Goal: Task Accomplishment & Management: Use online tool/utility

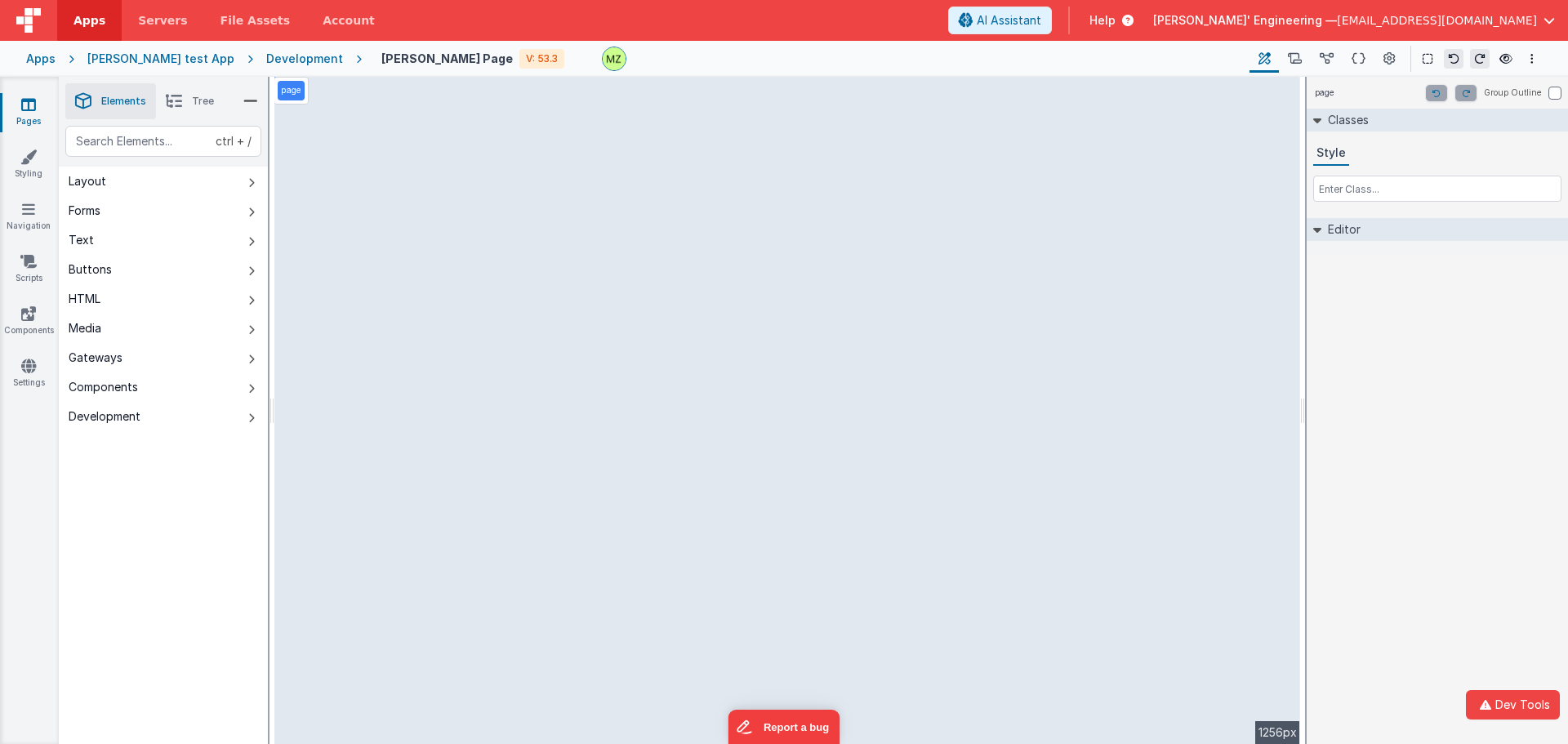
select select "email"
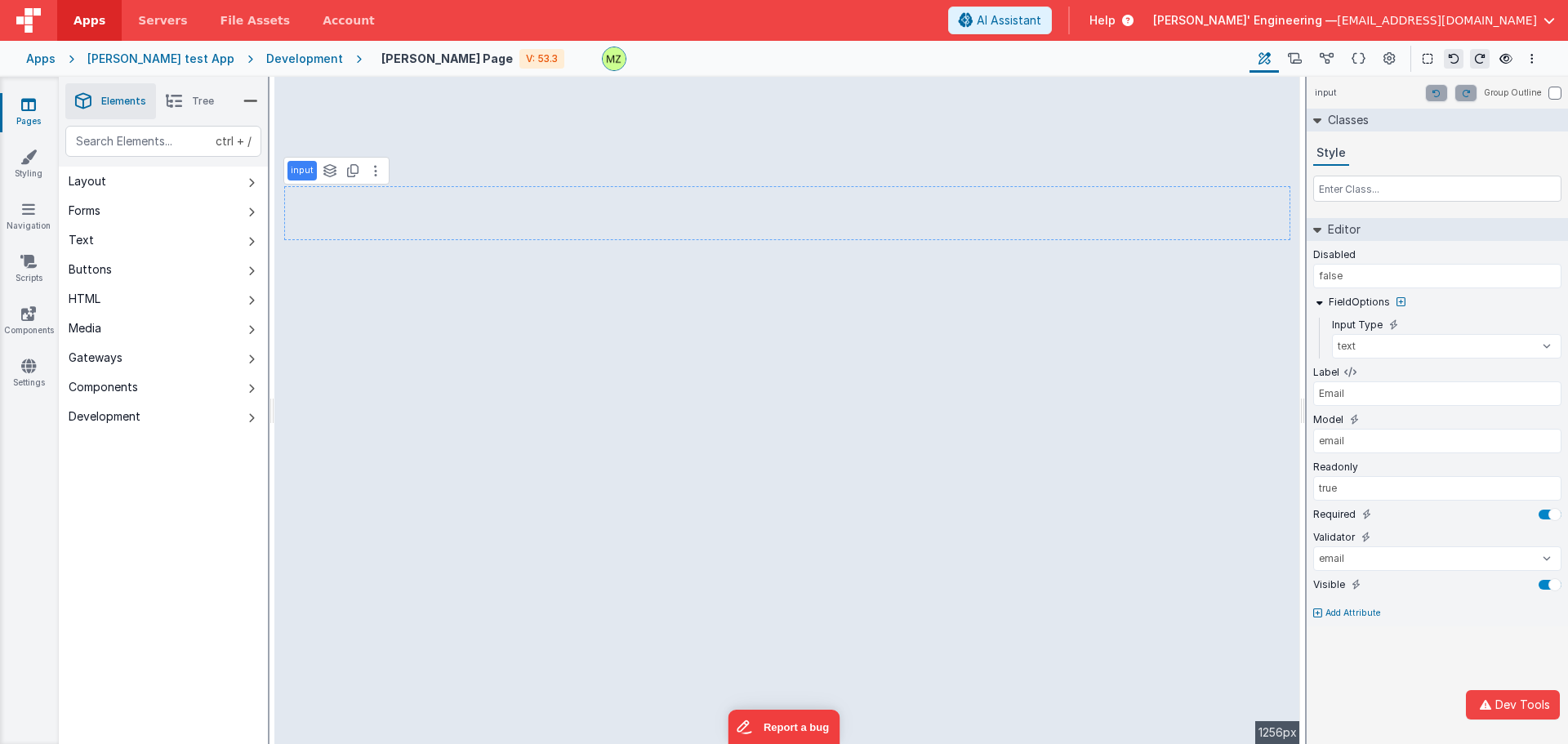
type input "Skills"
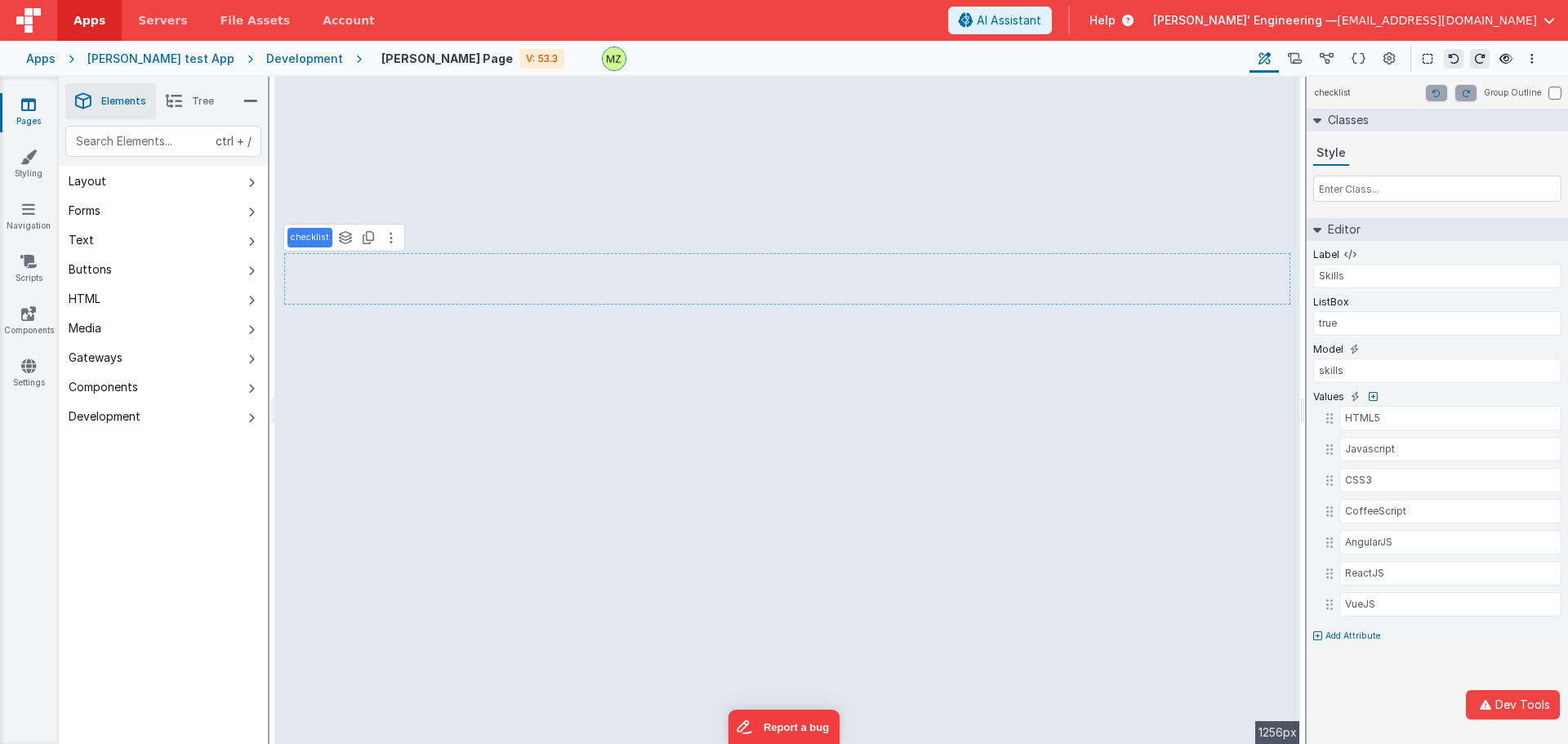
select select "email"
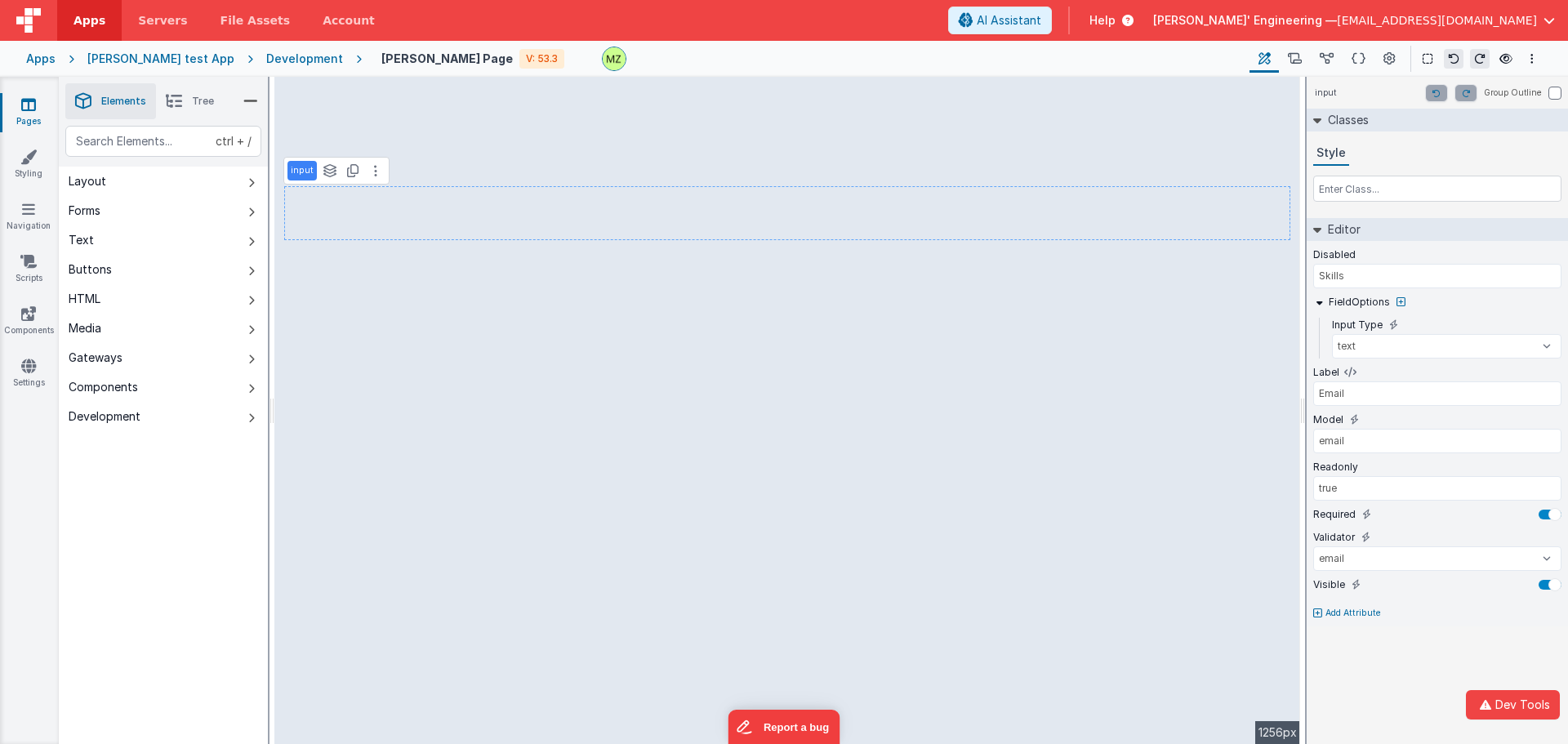
type input "false"
click at [278, 50] on div "Development" at bounding box center [305, 58] width 76 height 16
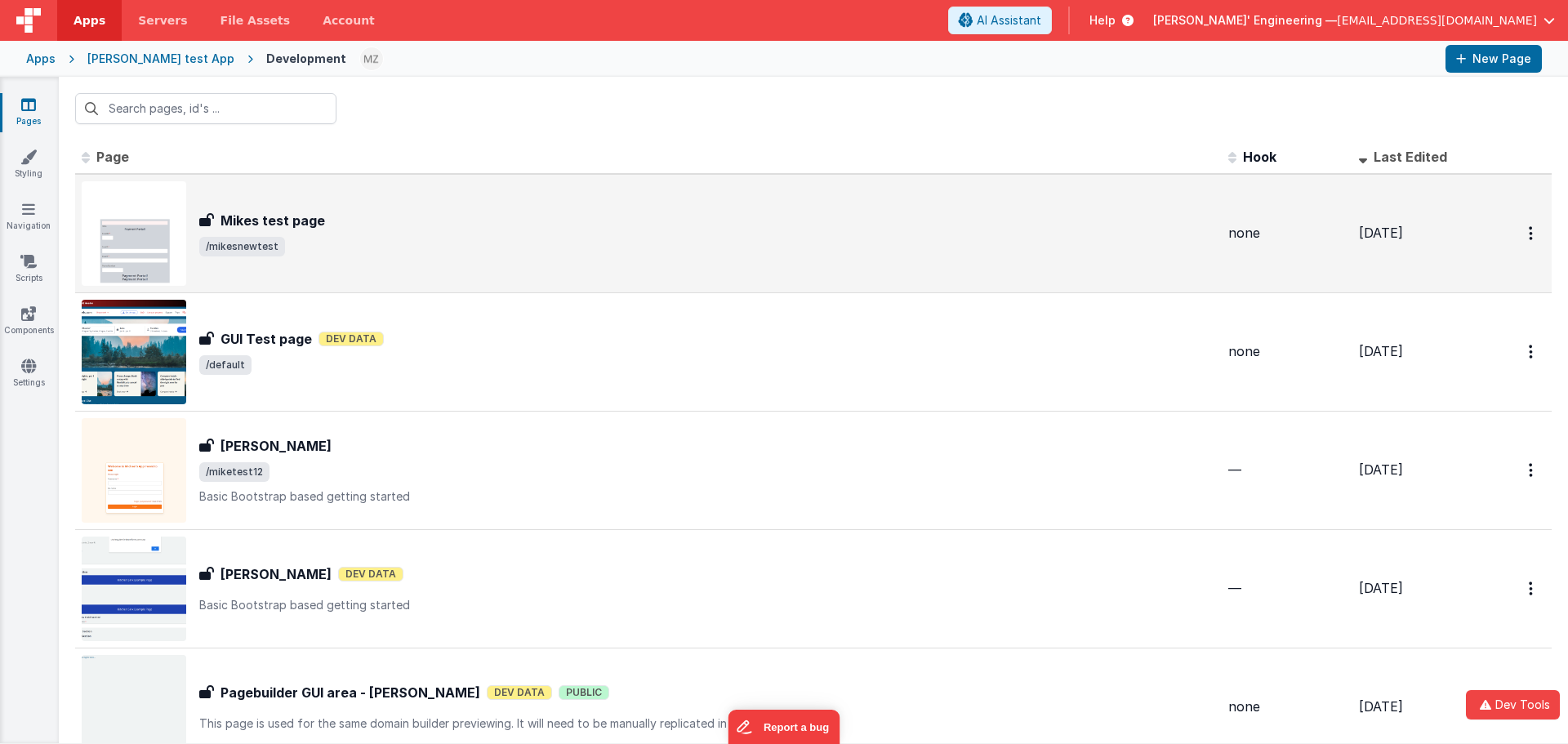
click at [372, 255] on span "/mikesnewtest" at bounding box center [708, 247] width 1016 height 20
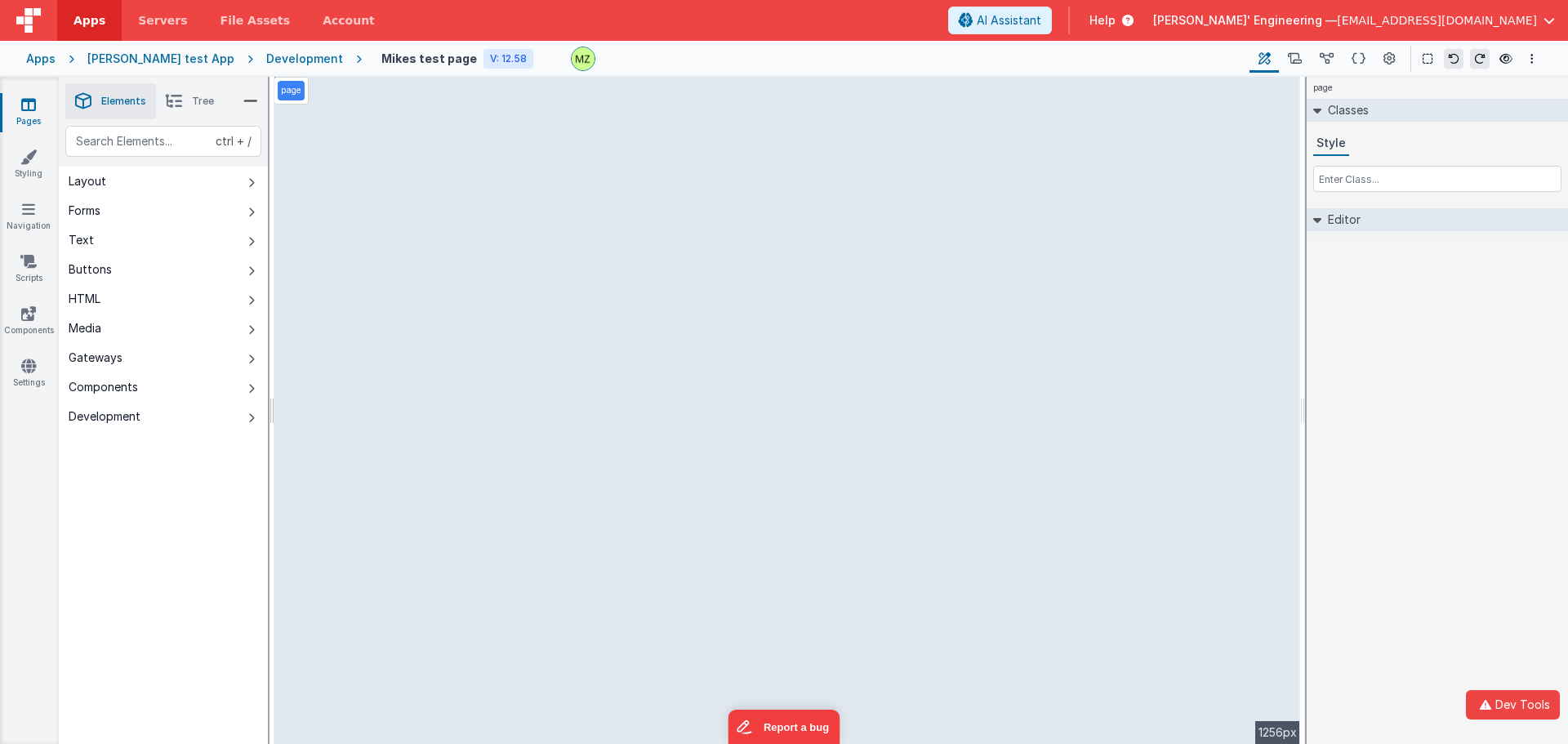
select select "email"
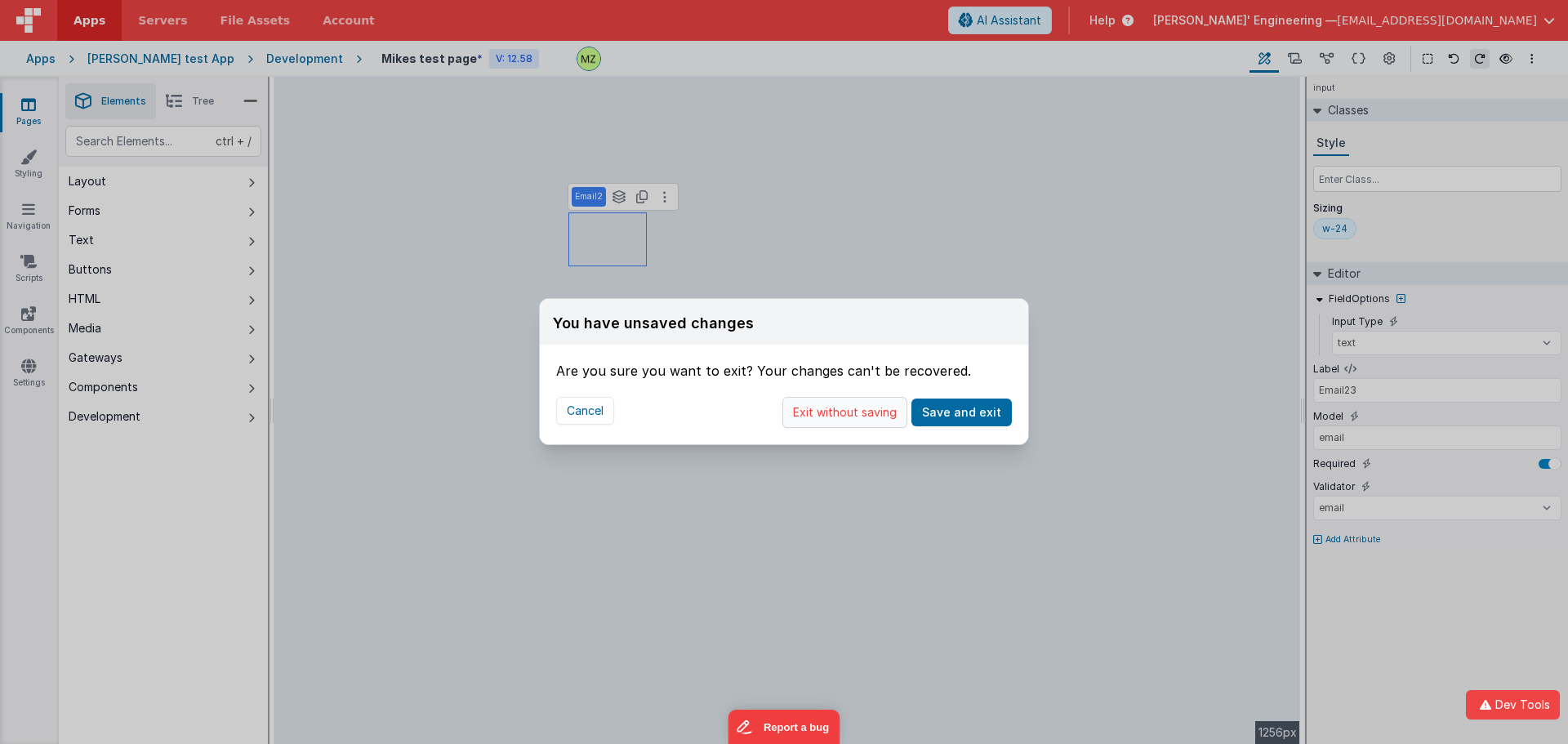
click at [857, 412] on button "Exit without saving" at bounding box center [845, 412] width 125 height 31
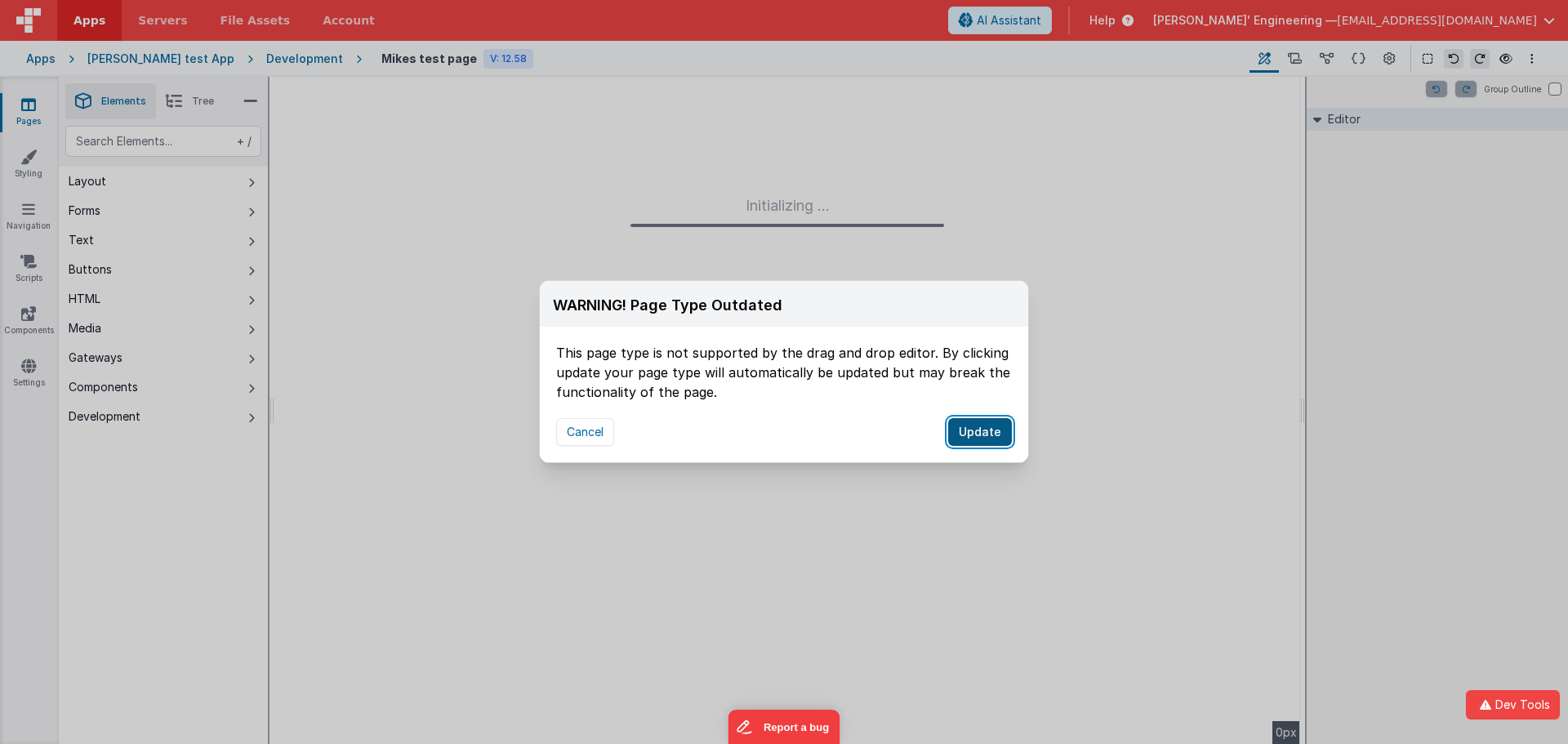
click at [958, 425] on button "Update" at bounding box center [979, 432] width 63 height 28
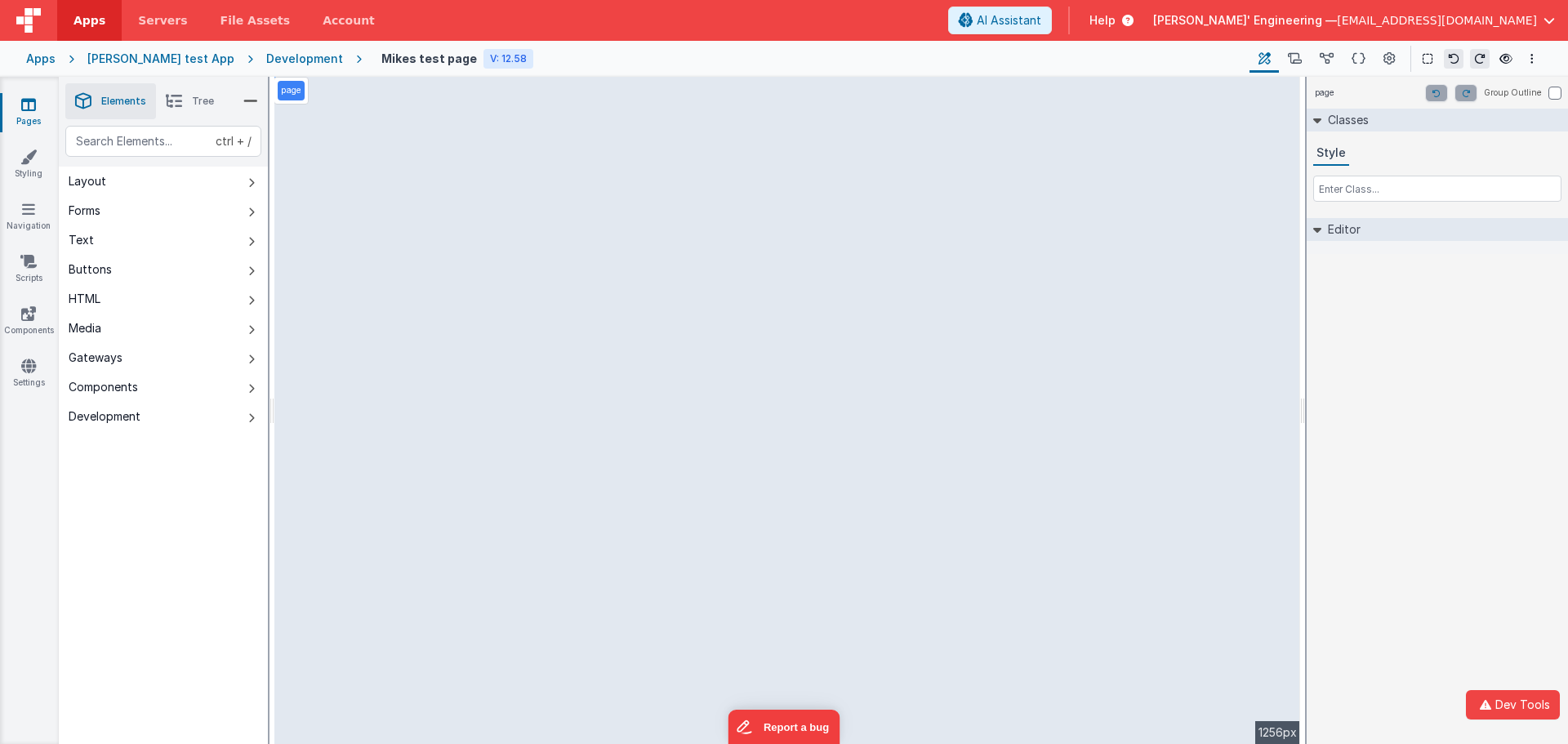
select select "email"
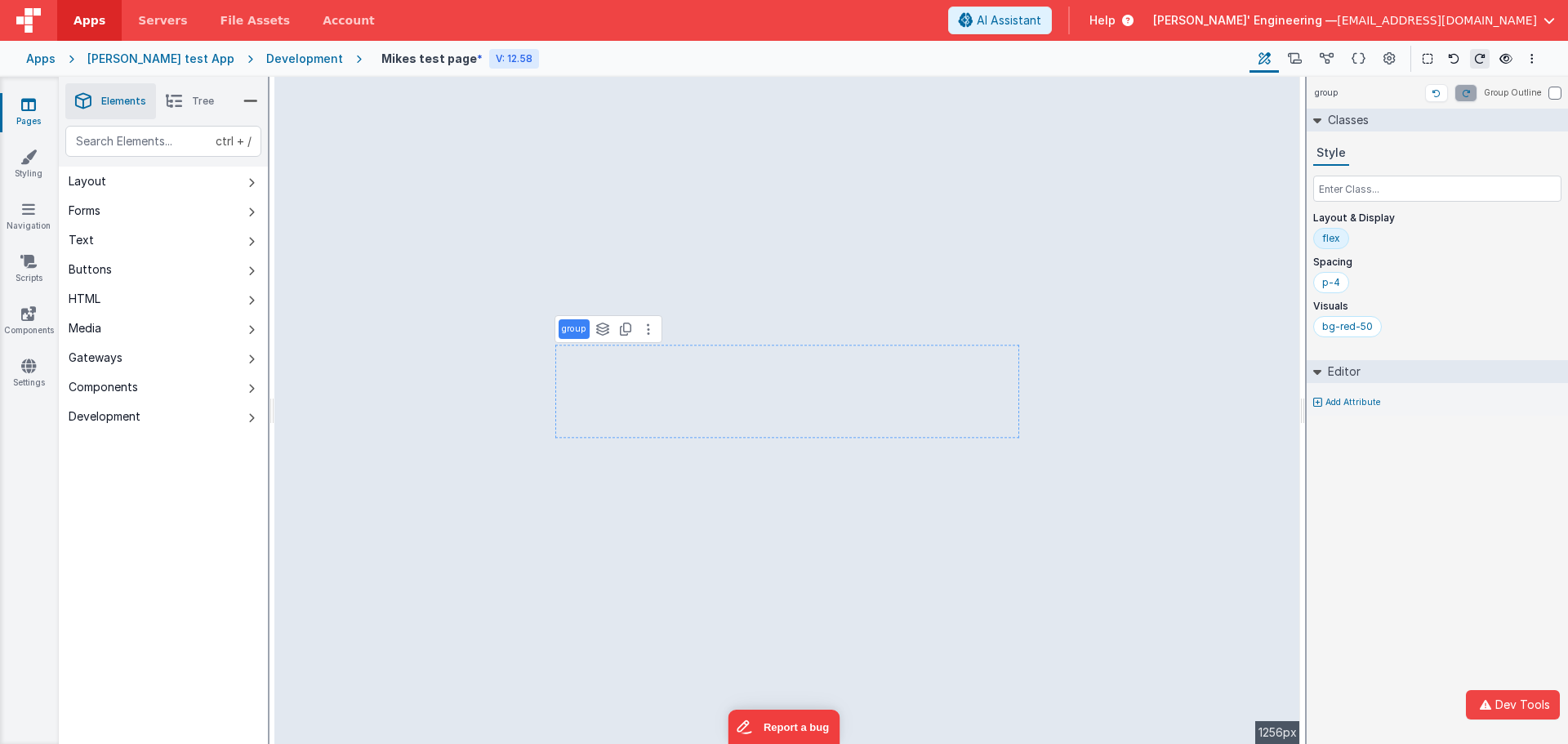
select select "email"
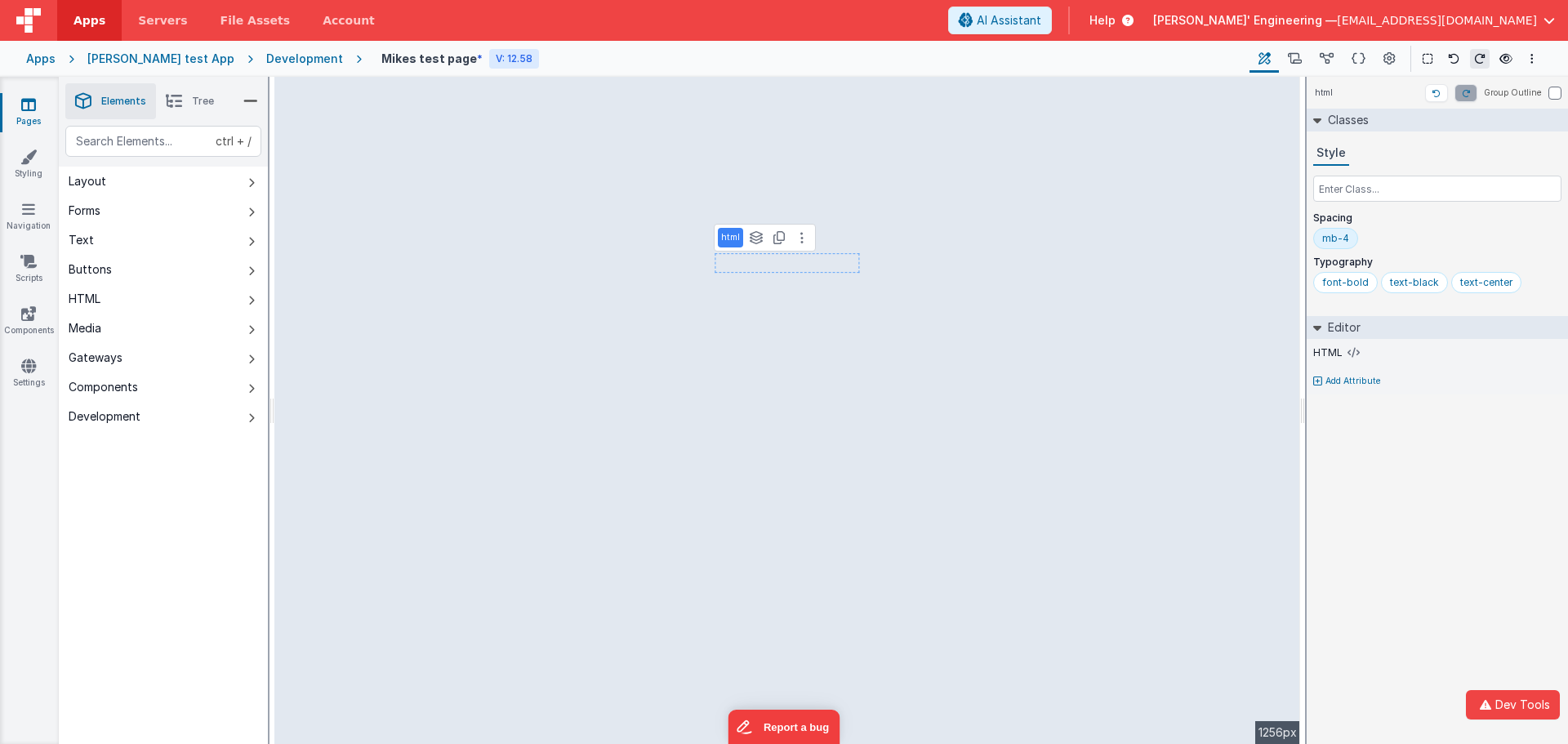
select select "email"
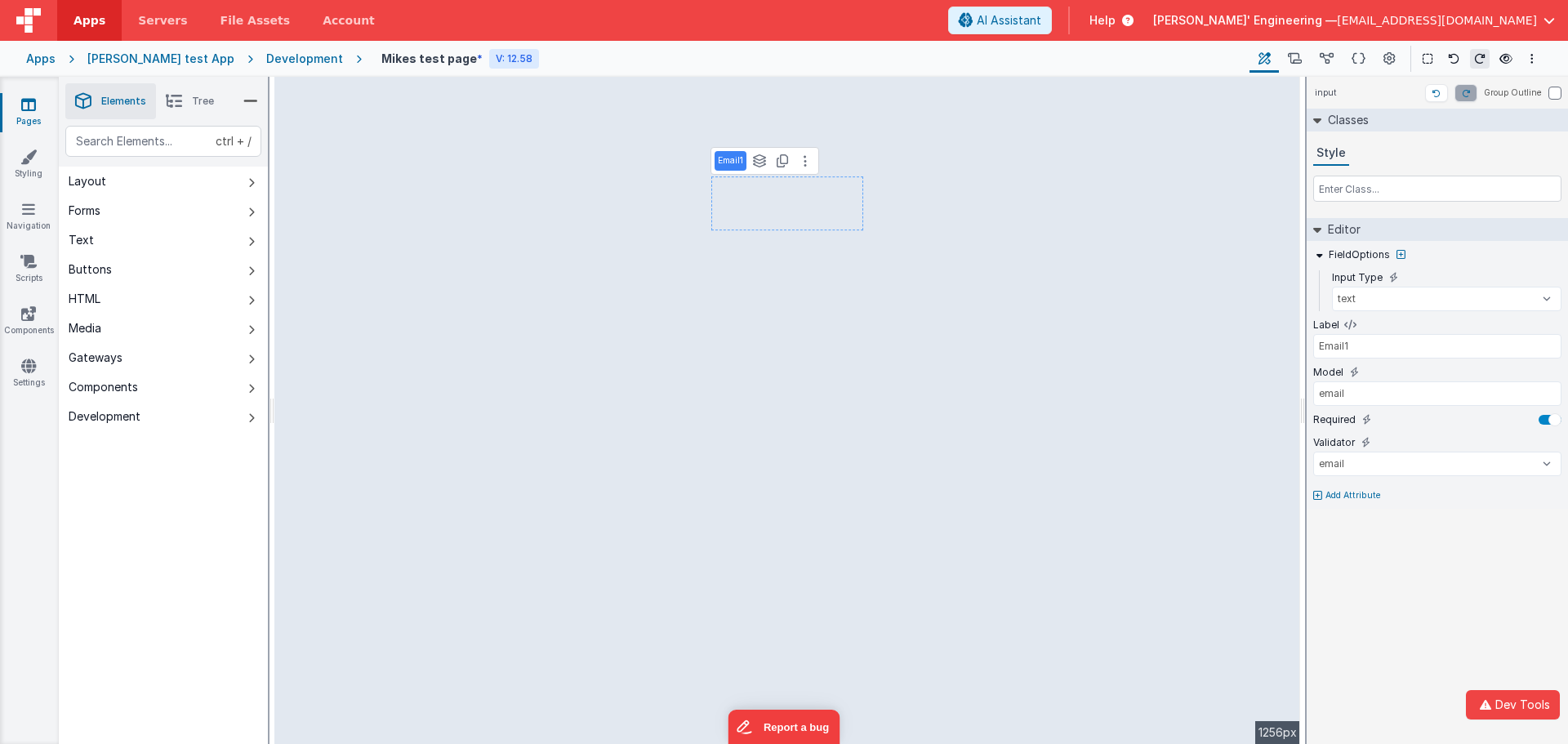
type input "email"
select select "email"
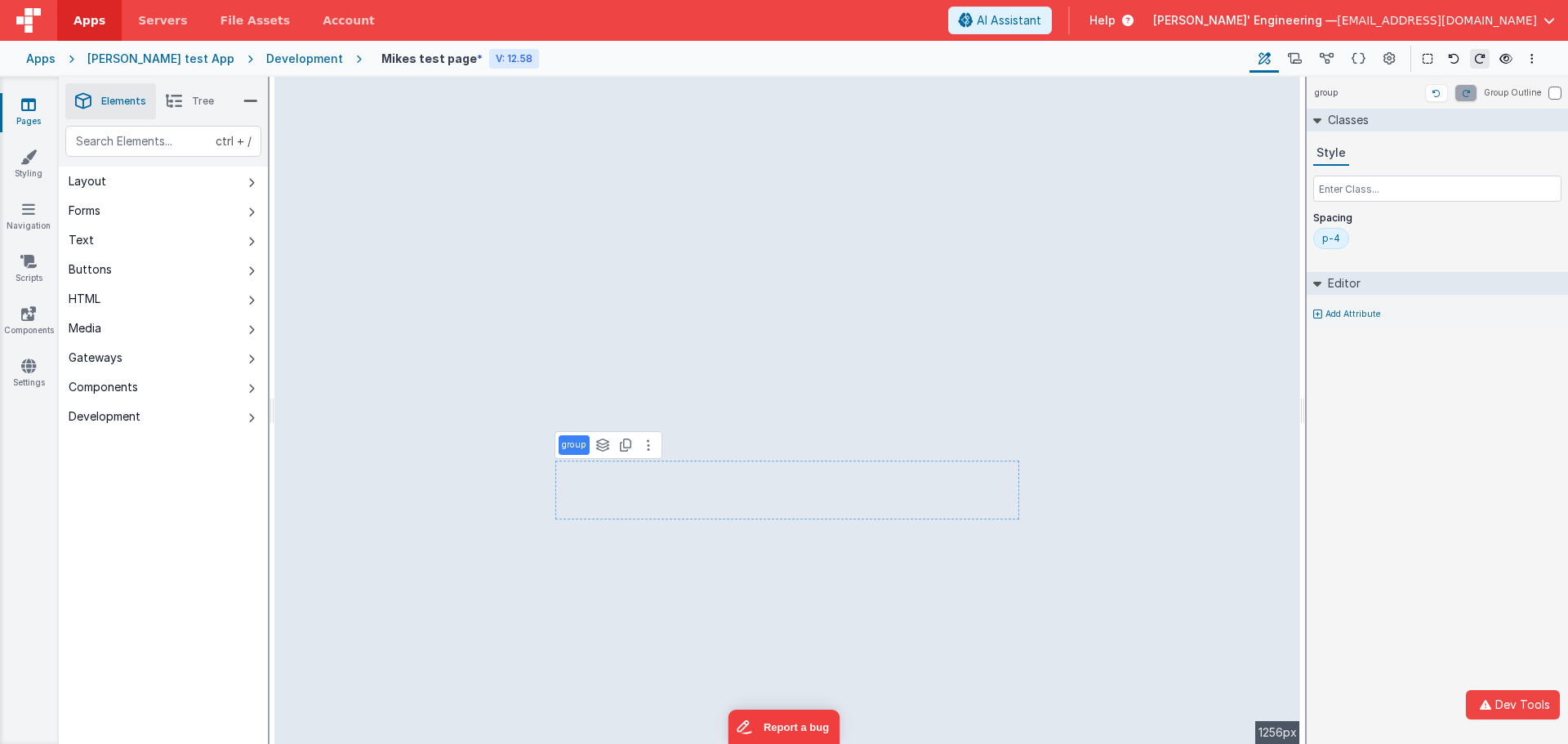
select select "email"
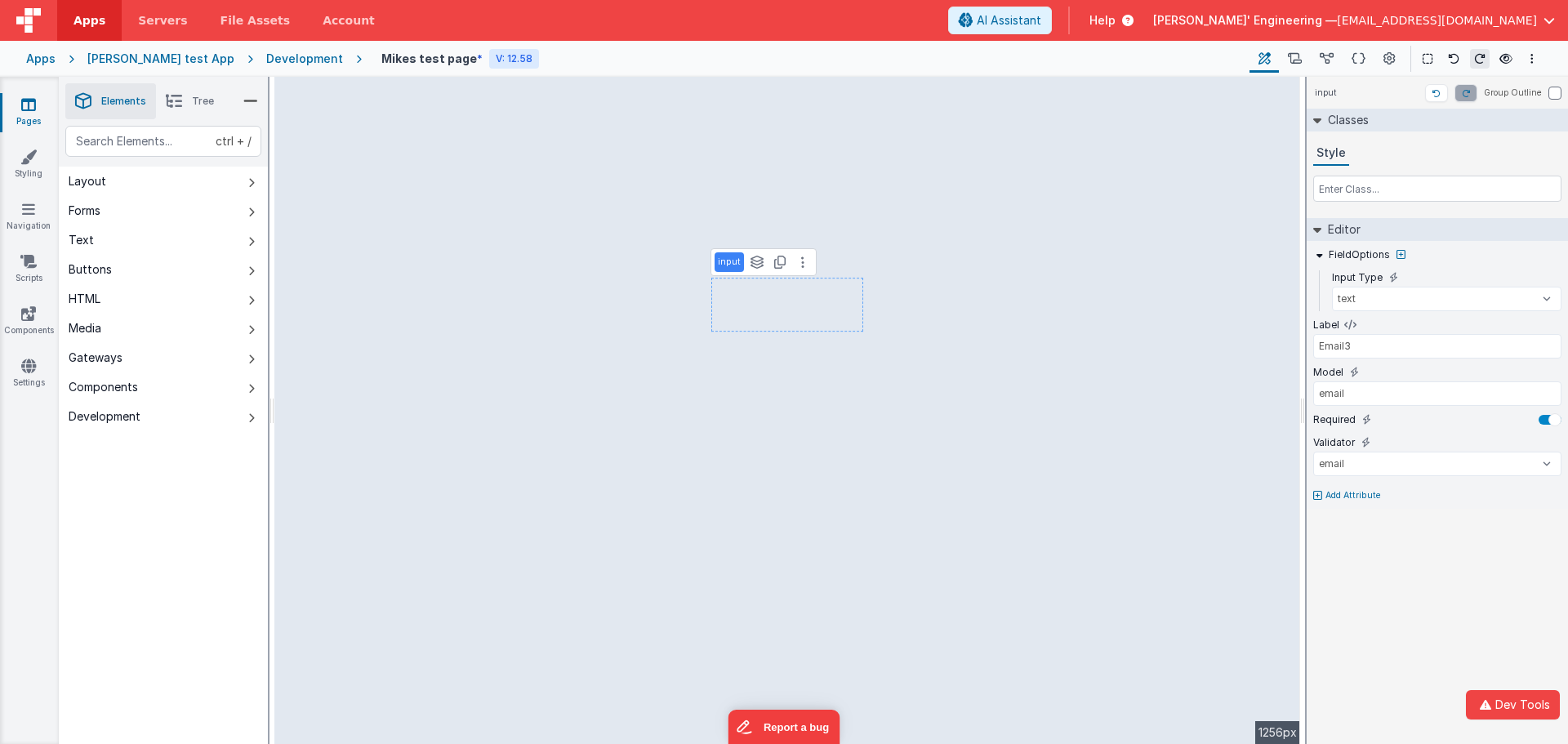
type input "Email23"
select select "email"
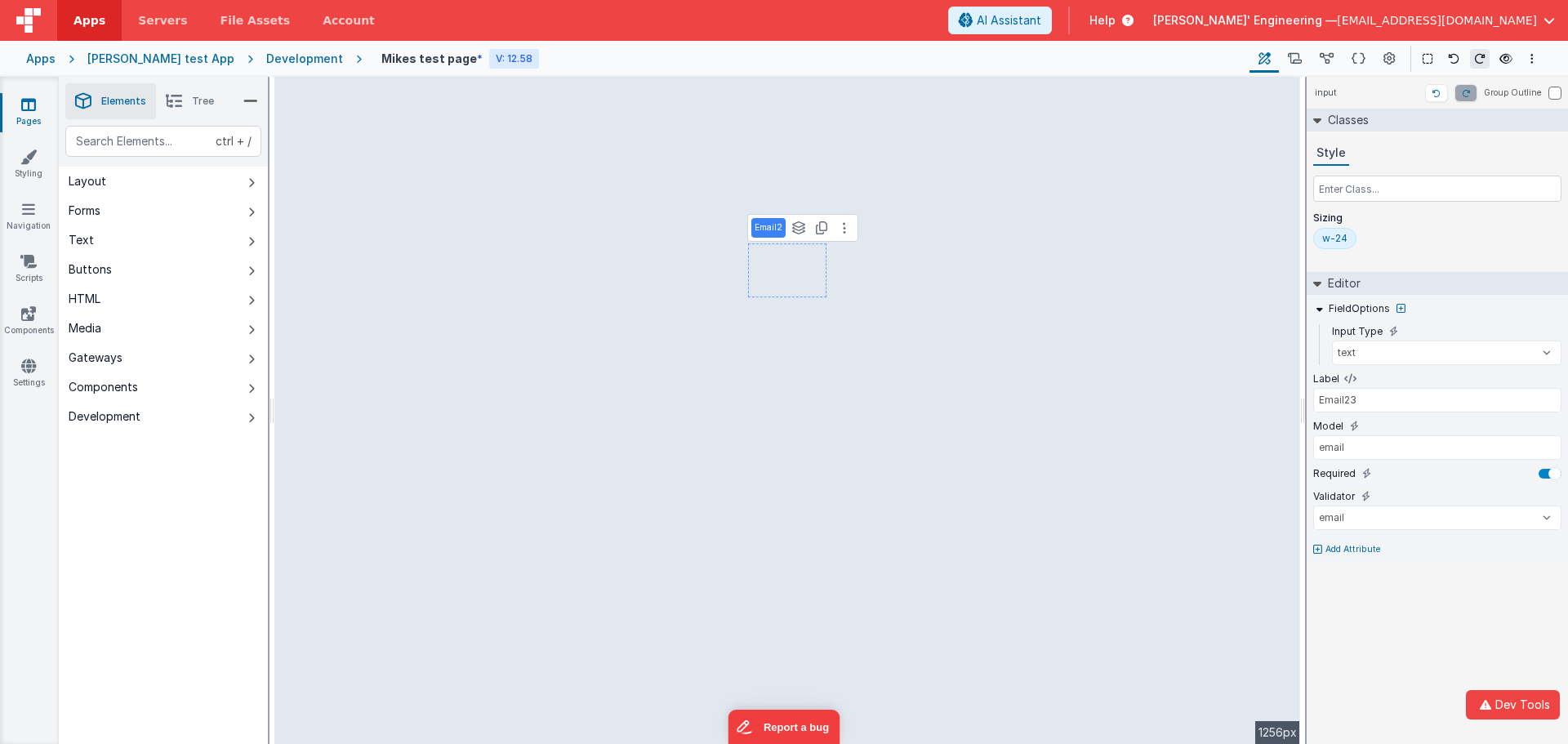
type input "email"
select select "email"
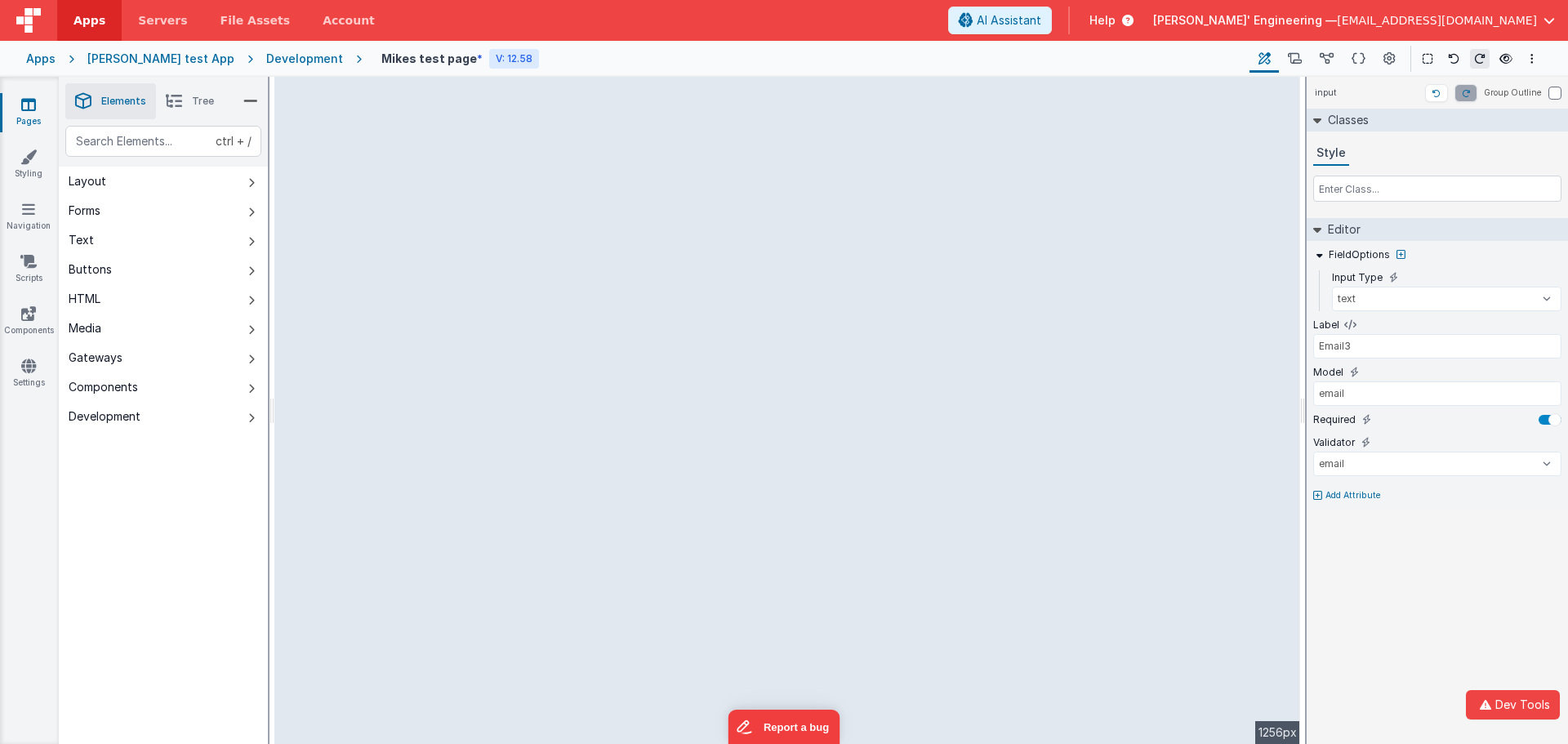
select select "email"
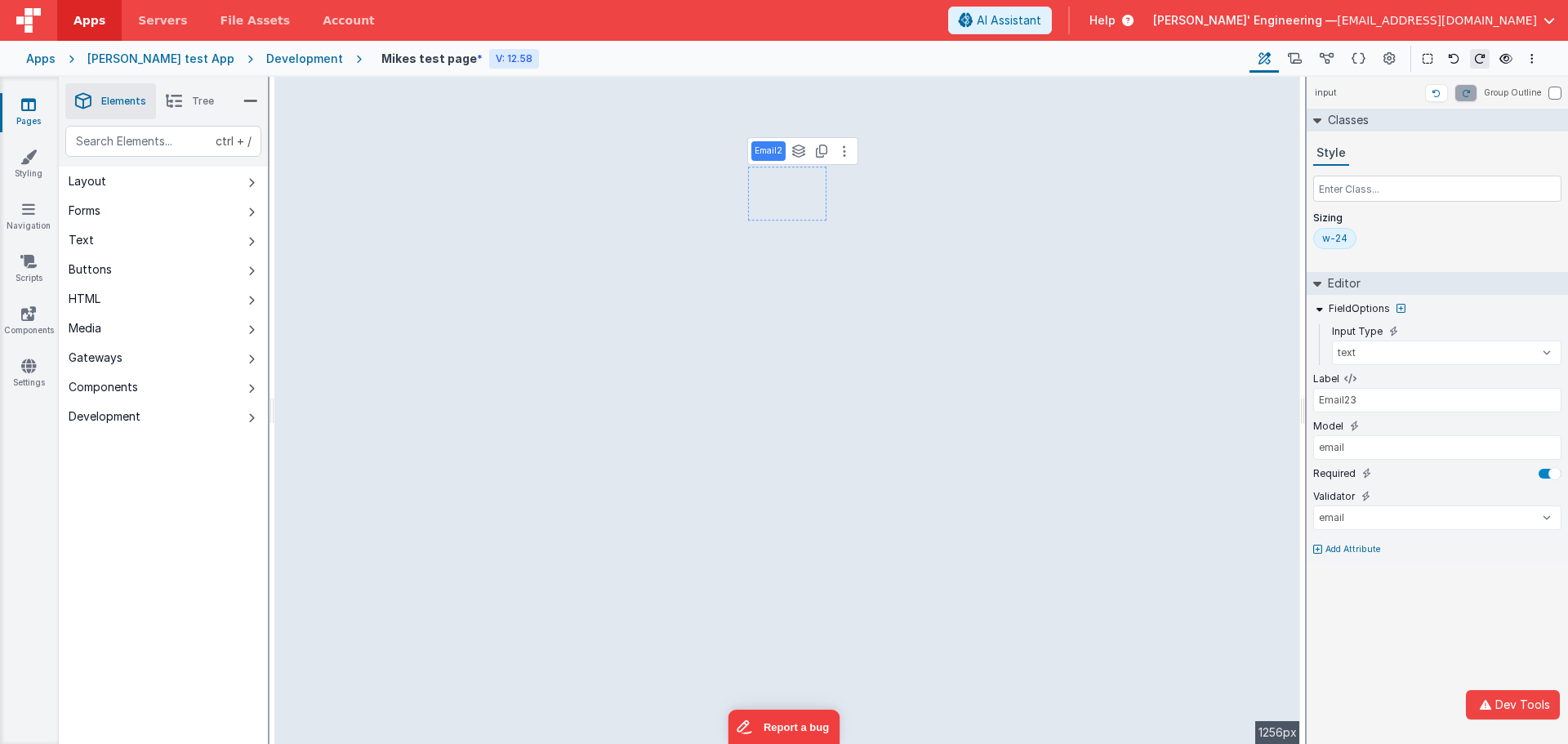
type input "Email1"
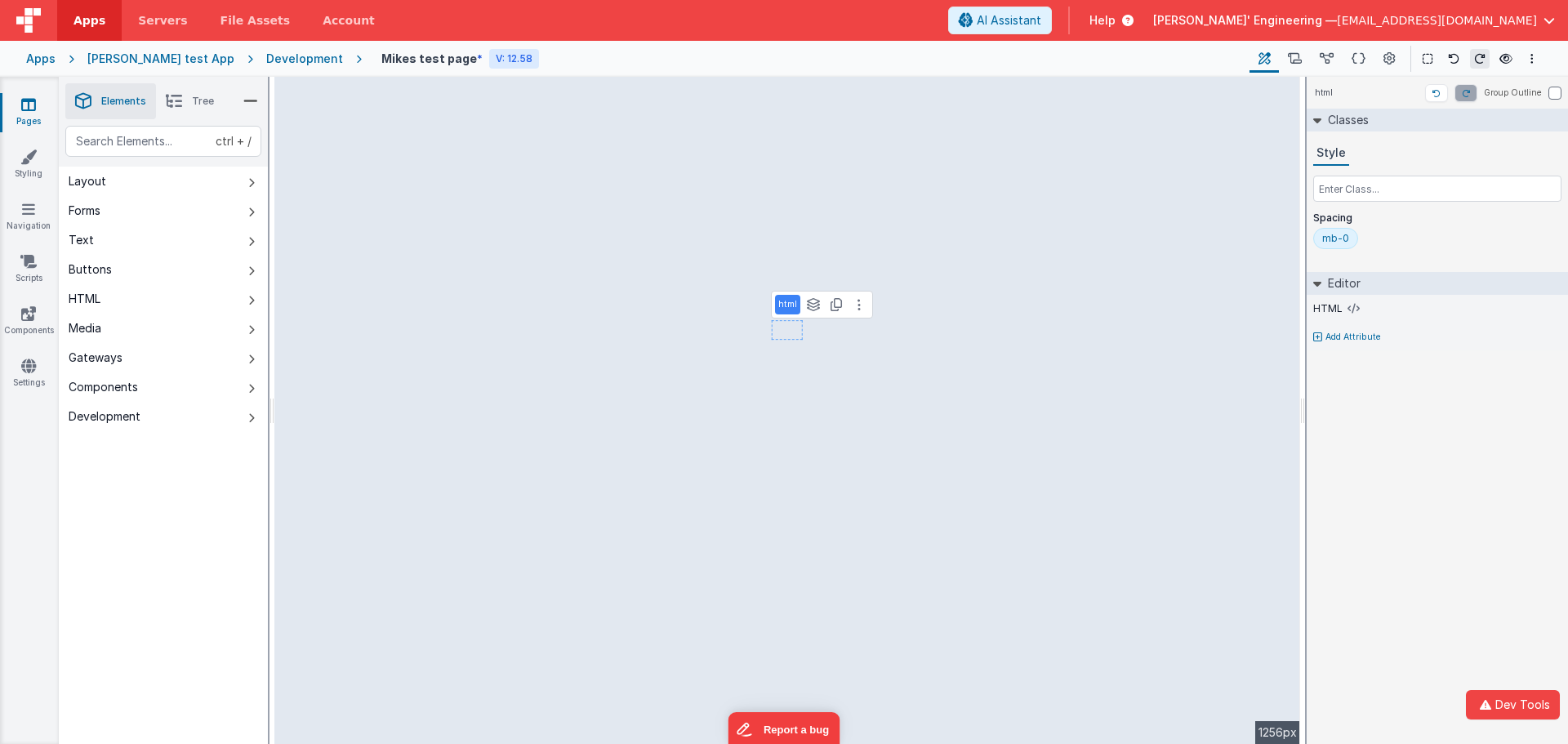
click at [1374, 522] on div "html Group Outline Classes Style Spacing mb-0 Editor HTML Add Attribute DEV: Fo…" at bounding box center [1437, 410] width 261 height 668
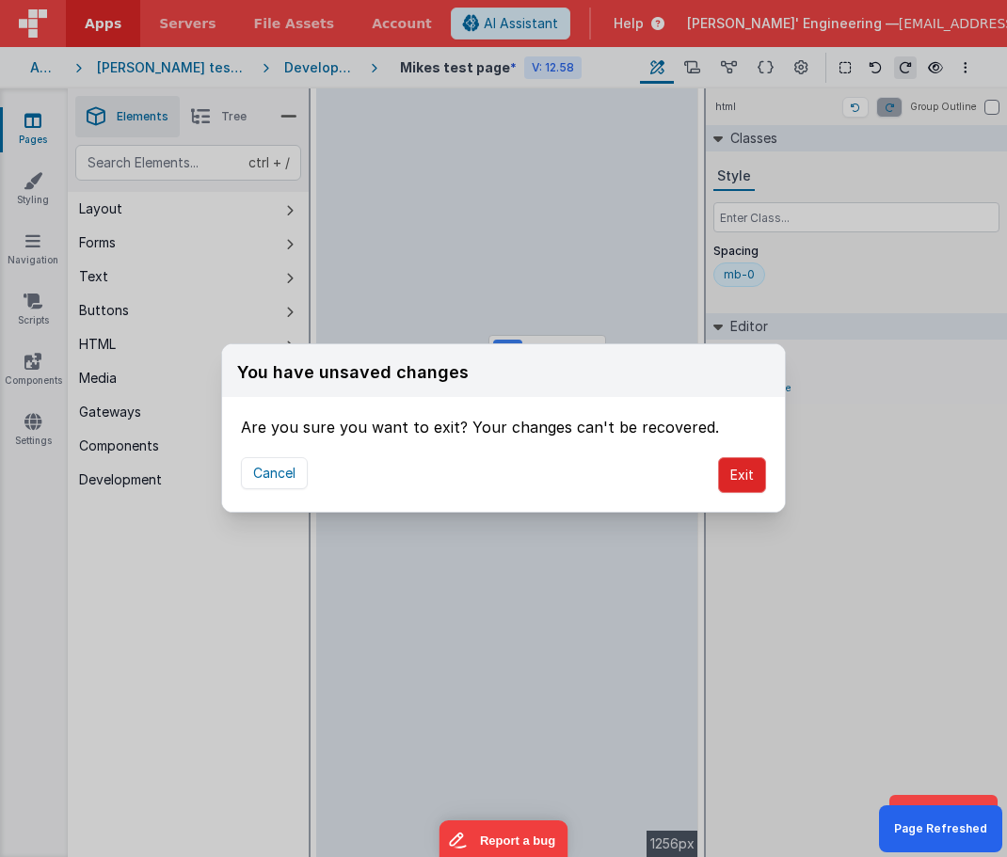
click at [726, 488] on button "Exit" at bounding box center [742, 475] width 48 height 36
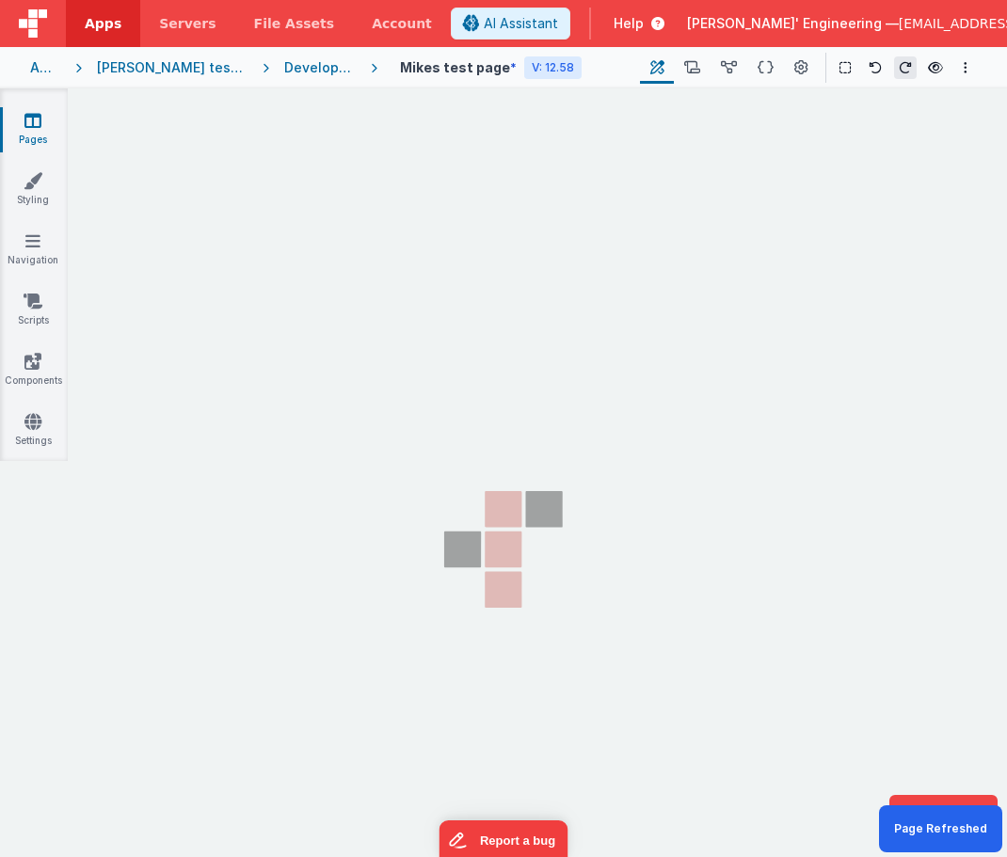
click at [806, 566] on section "Pages Styling Navigation Scripts Components Settings" at bounding box center [503, 489] width 1007 height 802
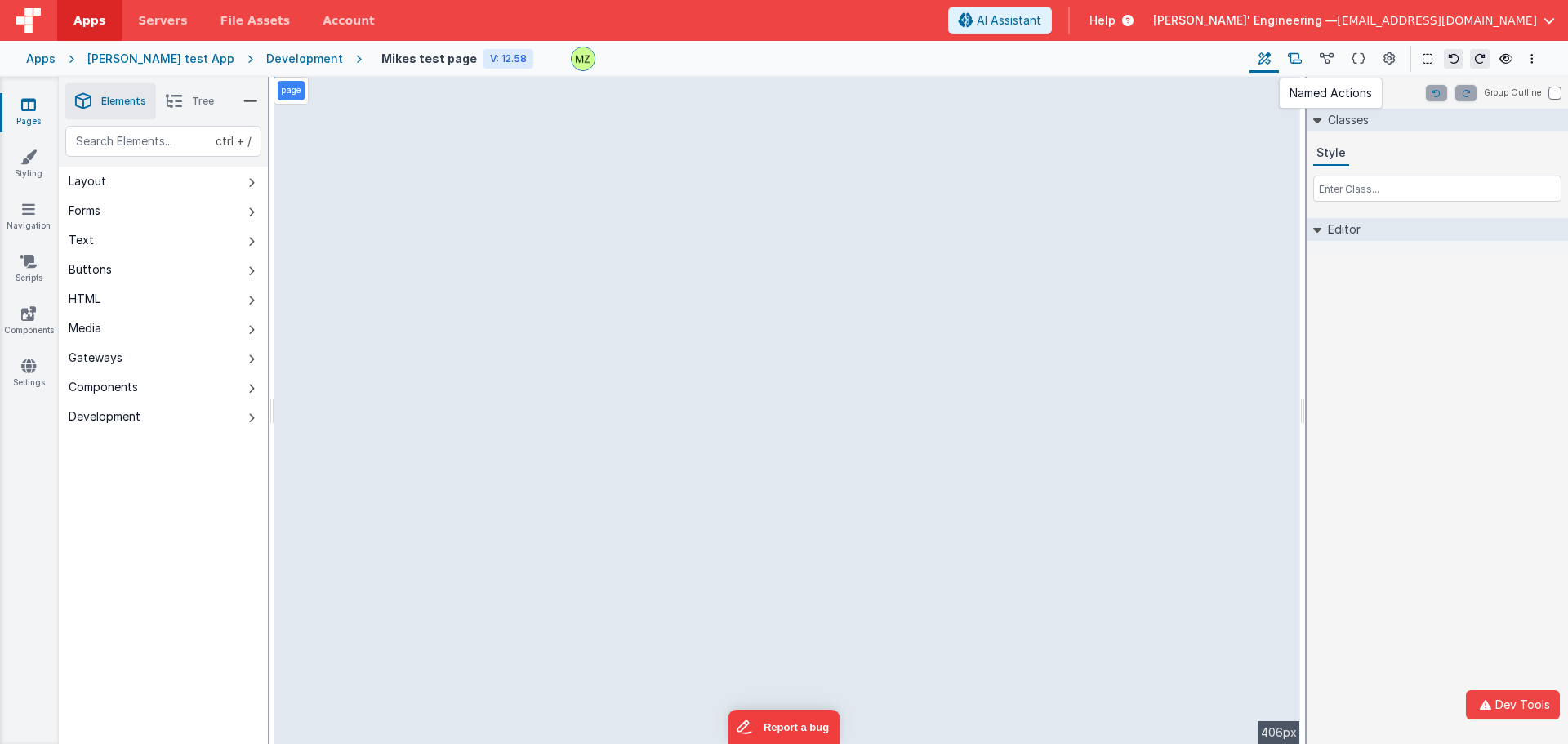
select select "email"
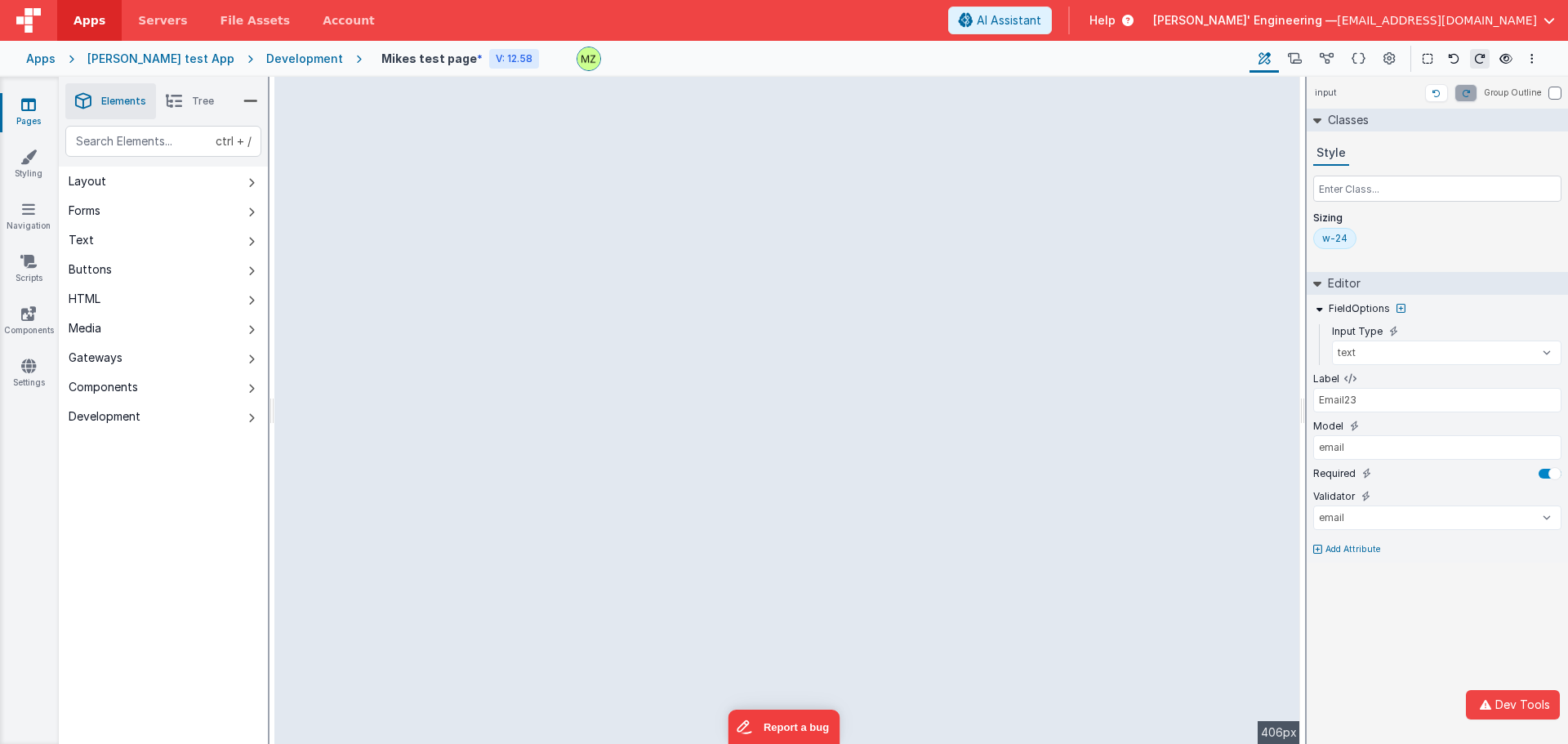
click at [873, 635] on div "input Group Outline Classes Style Sizing w-24 Editor FieldOptions Input Type te…" at bounding box center [1437, 410] width 261 height 668
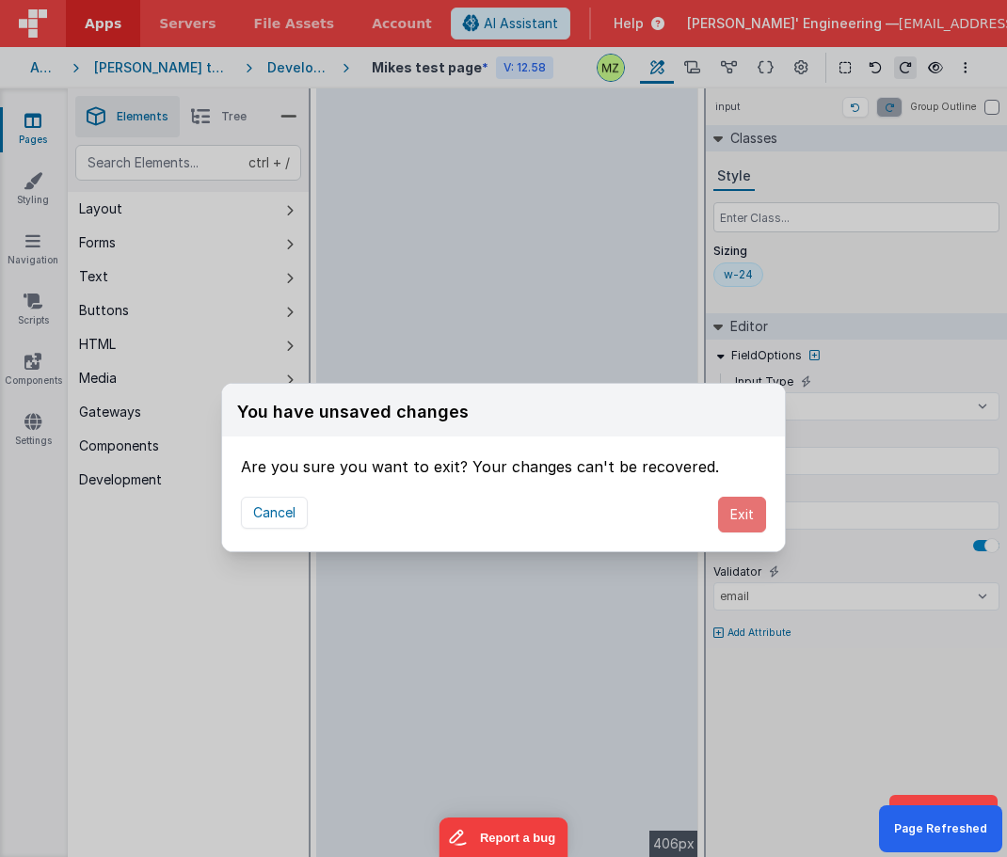
drag, startPoint x: 752, startPoint y: 521, endPoint x: 761, endPoint y: 554, distance: 34.2
click at [752, 521] on button "Exit" at bounding box center [742, 515] width 48 height 36
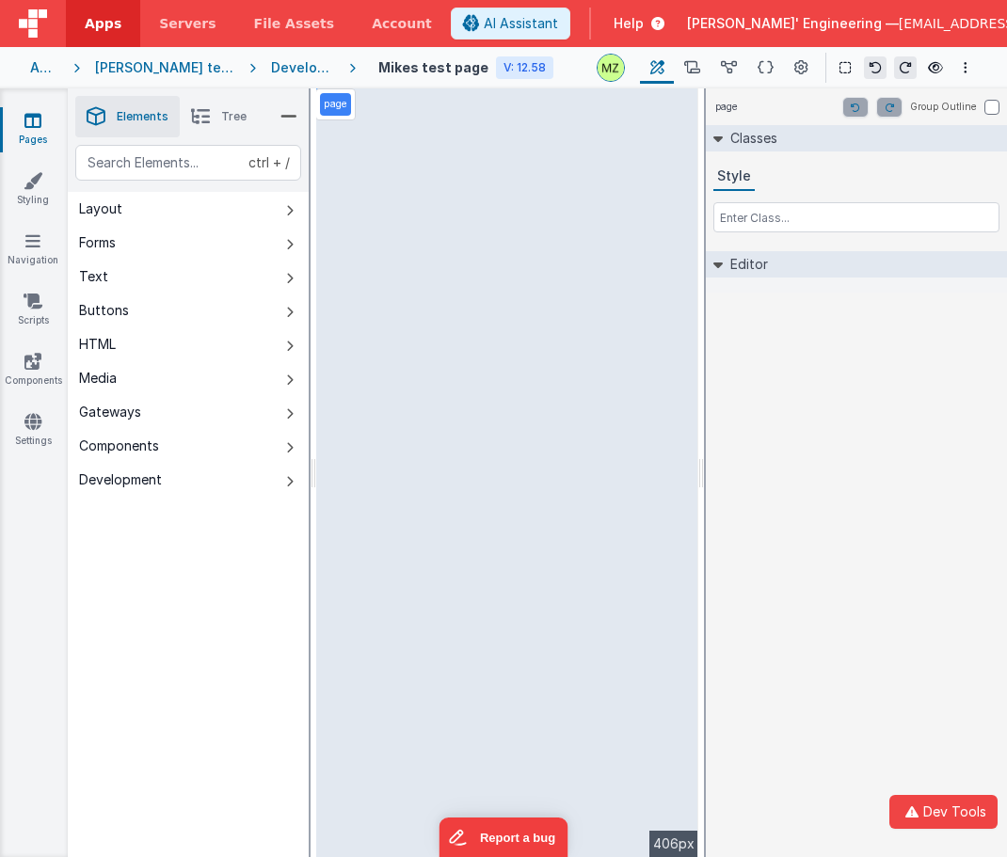
click at [869, 417] on div "page Group Outline Classes Style Editor DEV: Focus DEV: builderToggleConditiona…" at bounding box center [856, 472] width 301 height 769
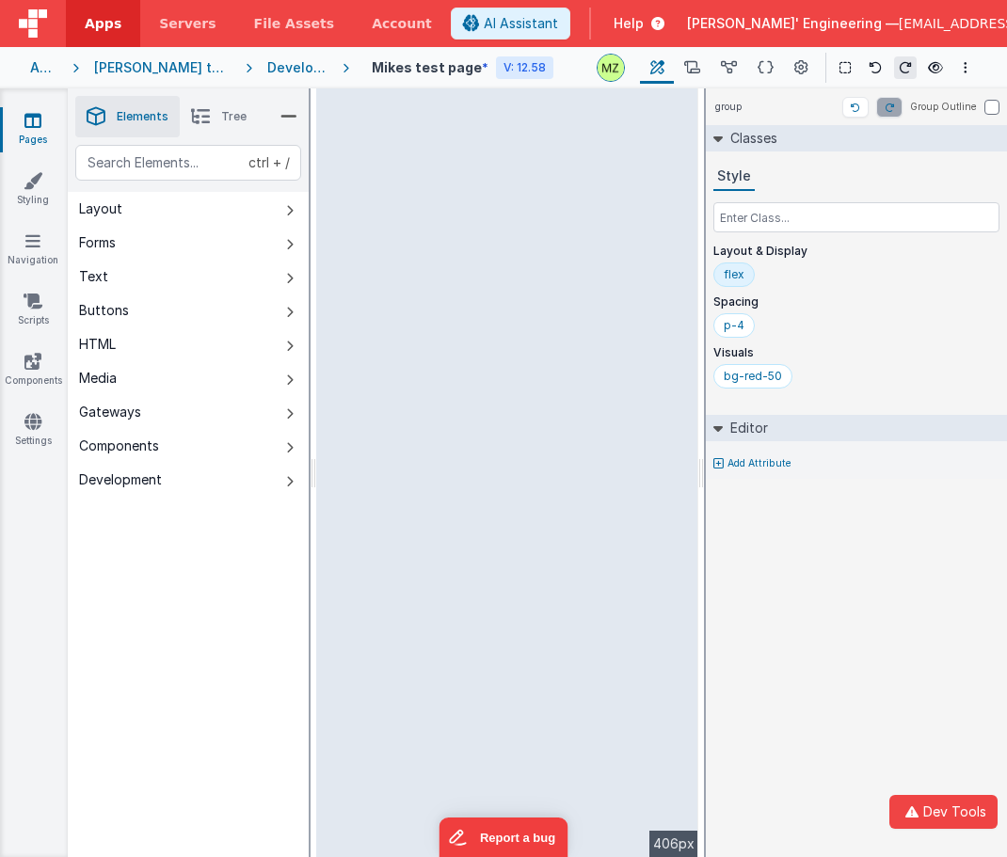
click at [928, 644] on div "group Group Outline Classes Style Layout & Display flex Spacing p-4 Visuals bg-…" at bounding box center [856, 472] width 301 height 769
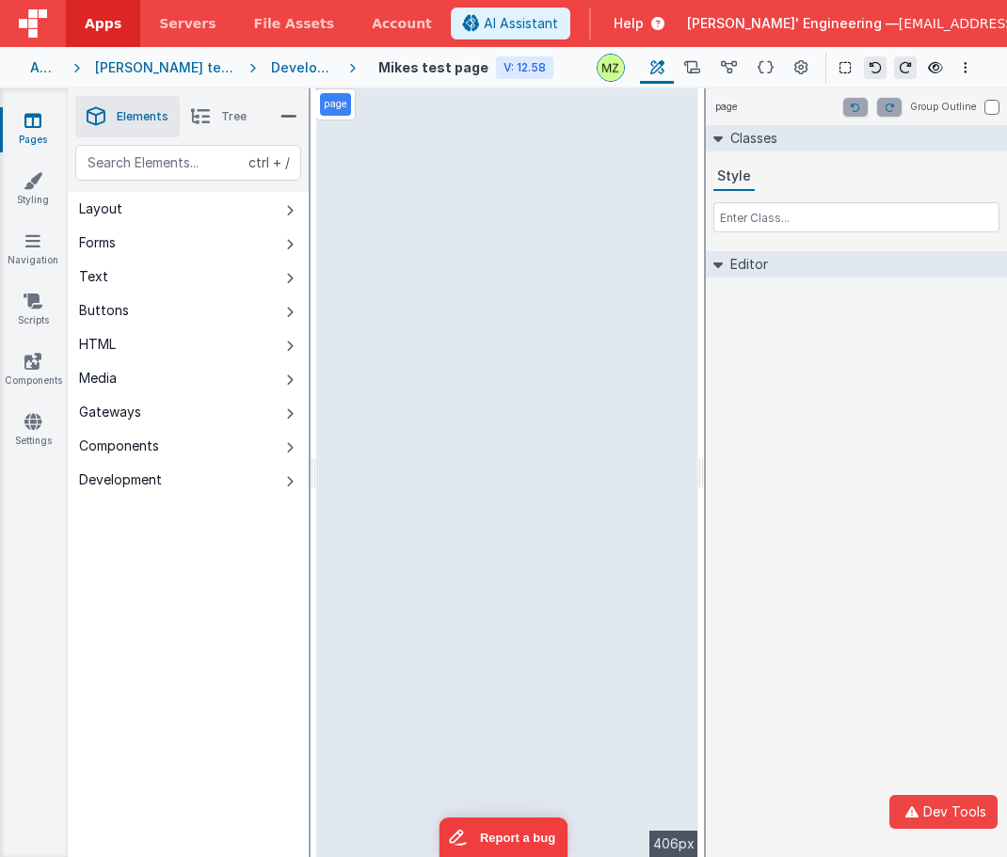
click at [132, 555] on div "ctrl + / Layout Forms Text Buttons HTML Media Gateways Components Development P…" at bounding box center [188, 545] width 241 height 801
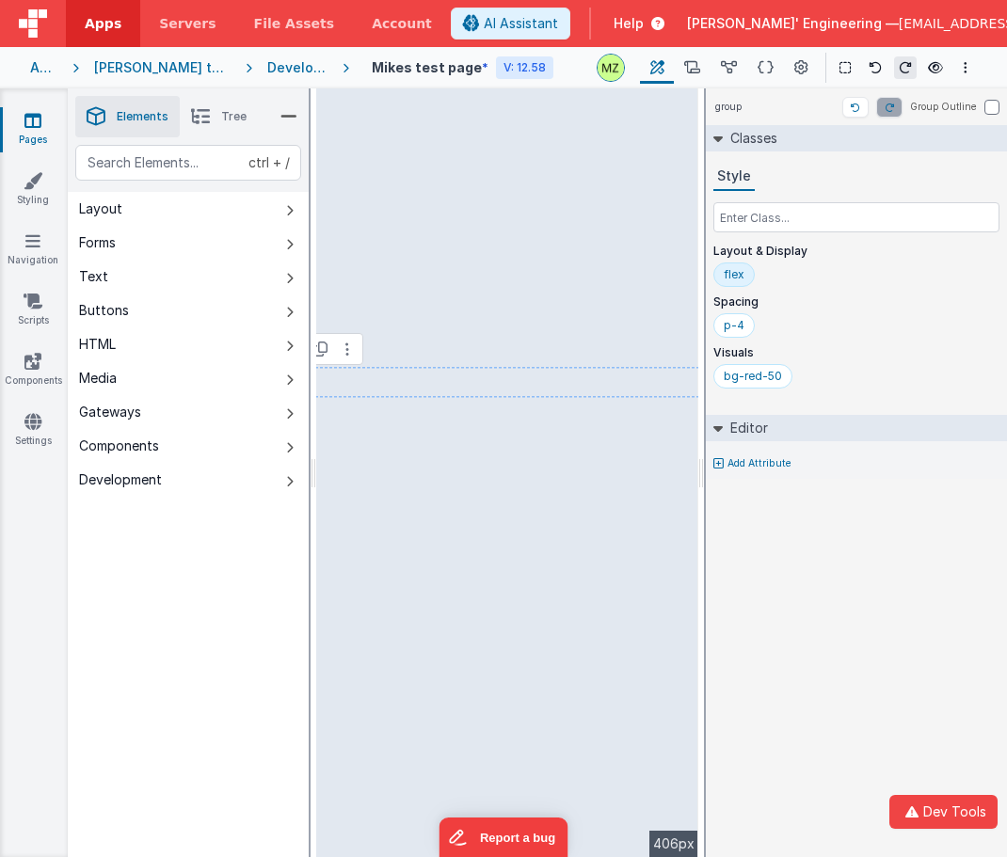
click at [821, 573] on div at bounding box center [503, 428] width 1007 height 857
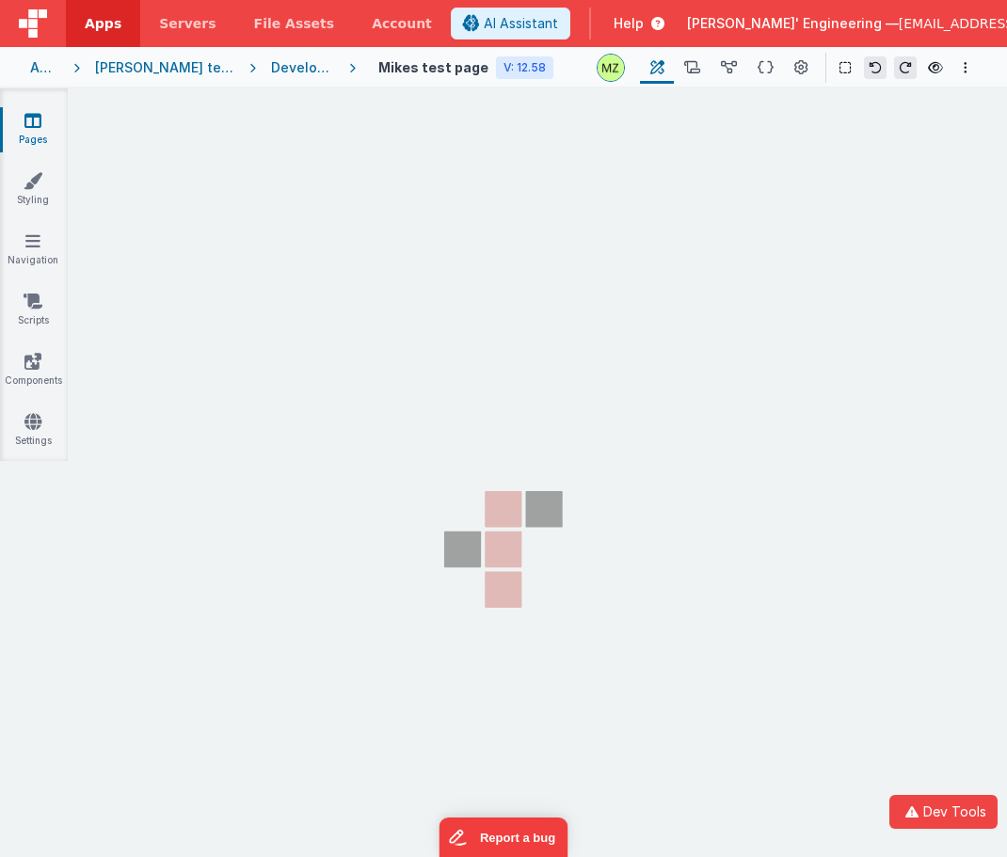
drag, startPoint x: 826, startPoint y: 630, endPoint x: 806, endPoint y: 640, distance: 21.9
click at [825, 630] on section "Pages Styling Navigation Scripts Components Settings" at bounding box center [503, 489] width 1007 height 802
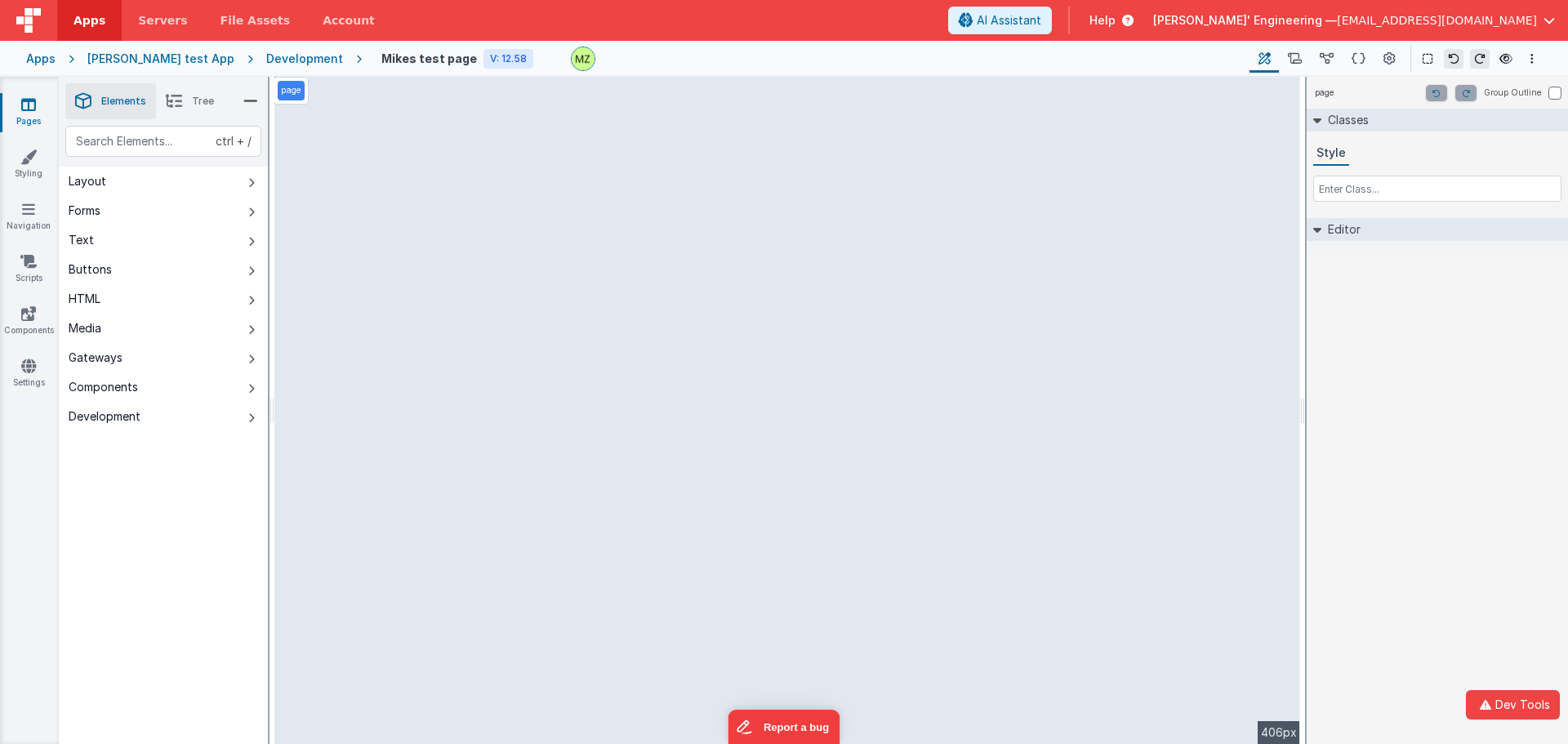
select select "email"
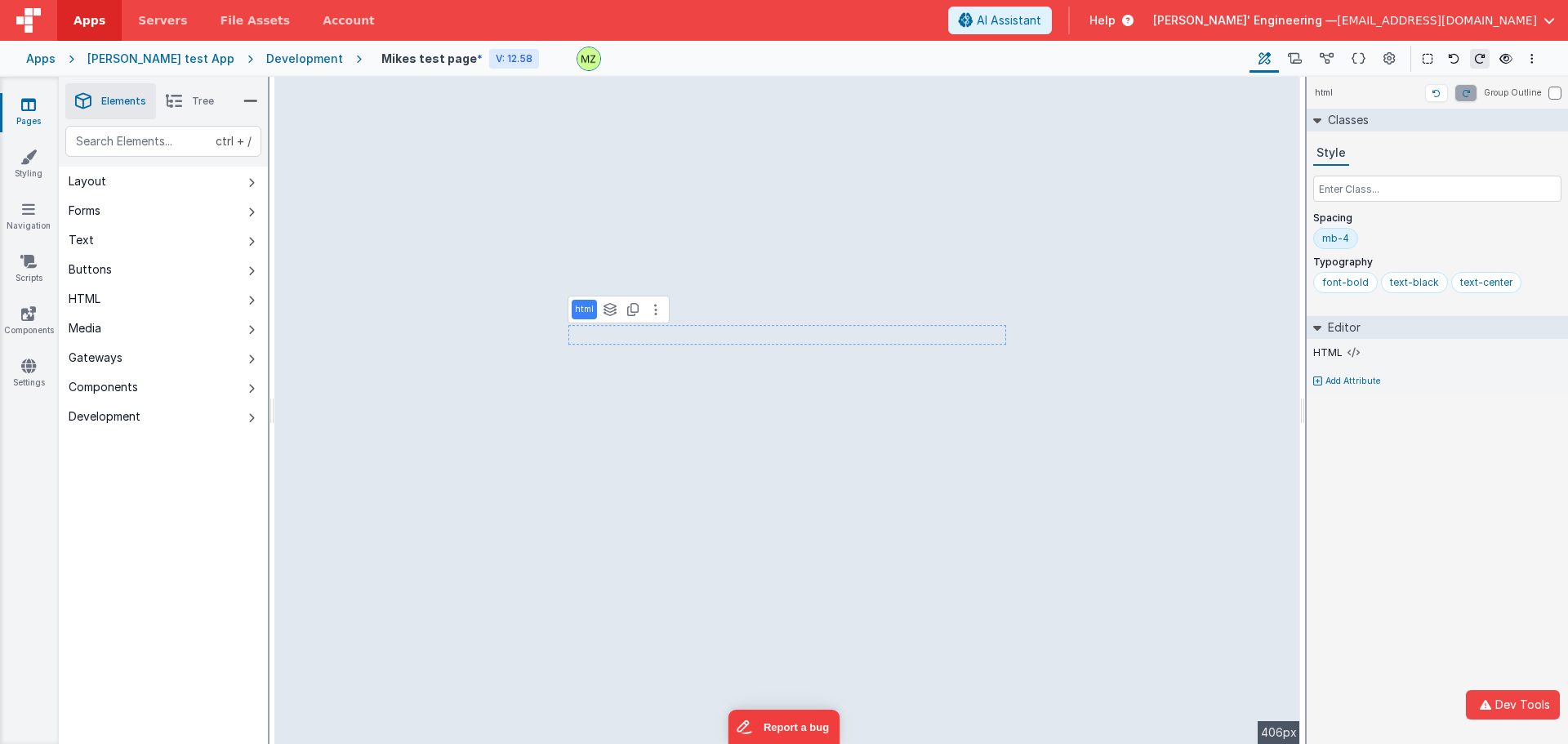
click at [873, 586] on div "html Group Outline Classes Style Spacing mb-4 Typography font-bold text-black t…" at bounding box center [1437, 410] width 261 height 668
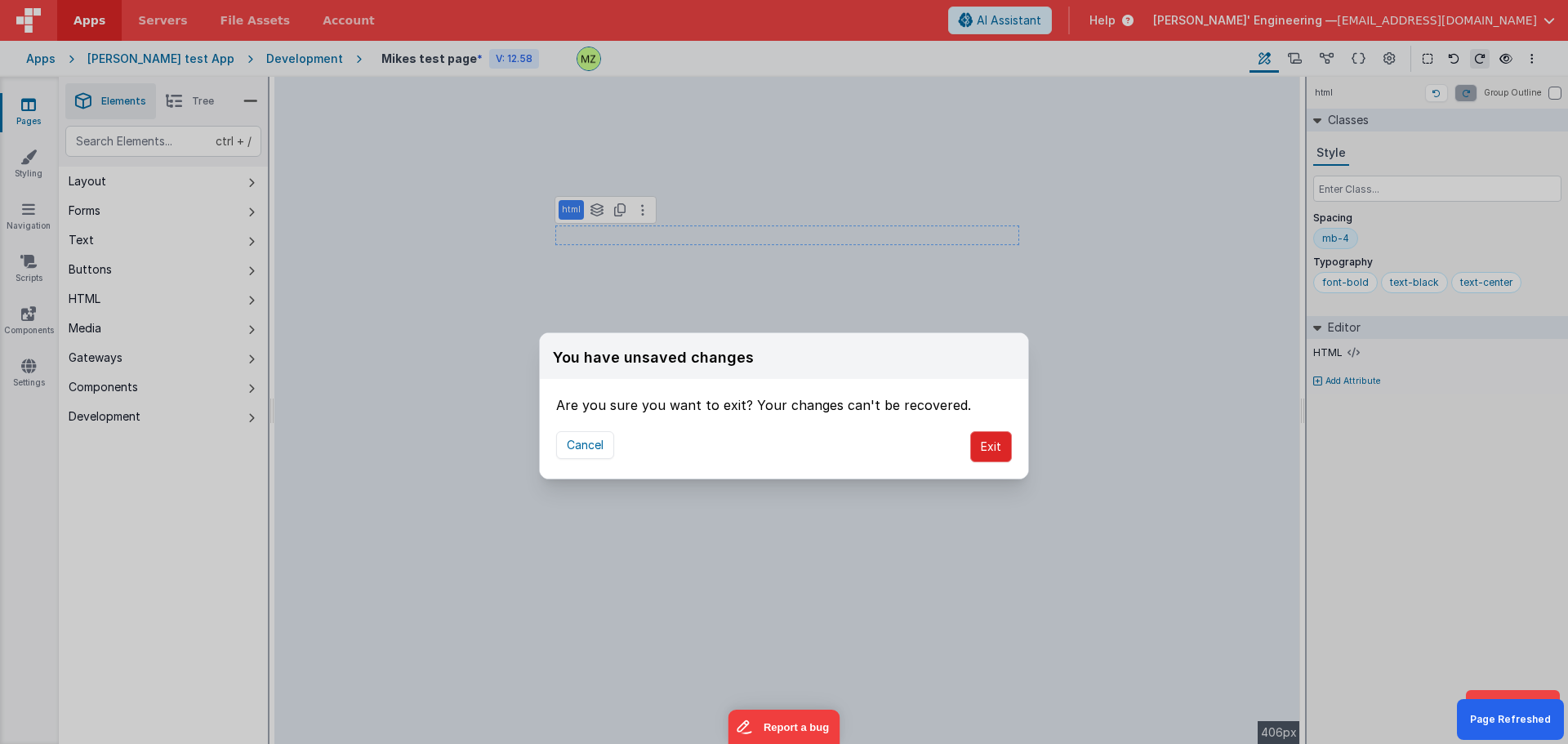
click at [873, 454] on button "Exit" at bounding box center [992, 447] width 42 height 31
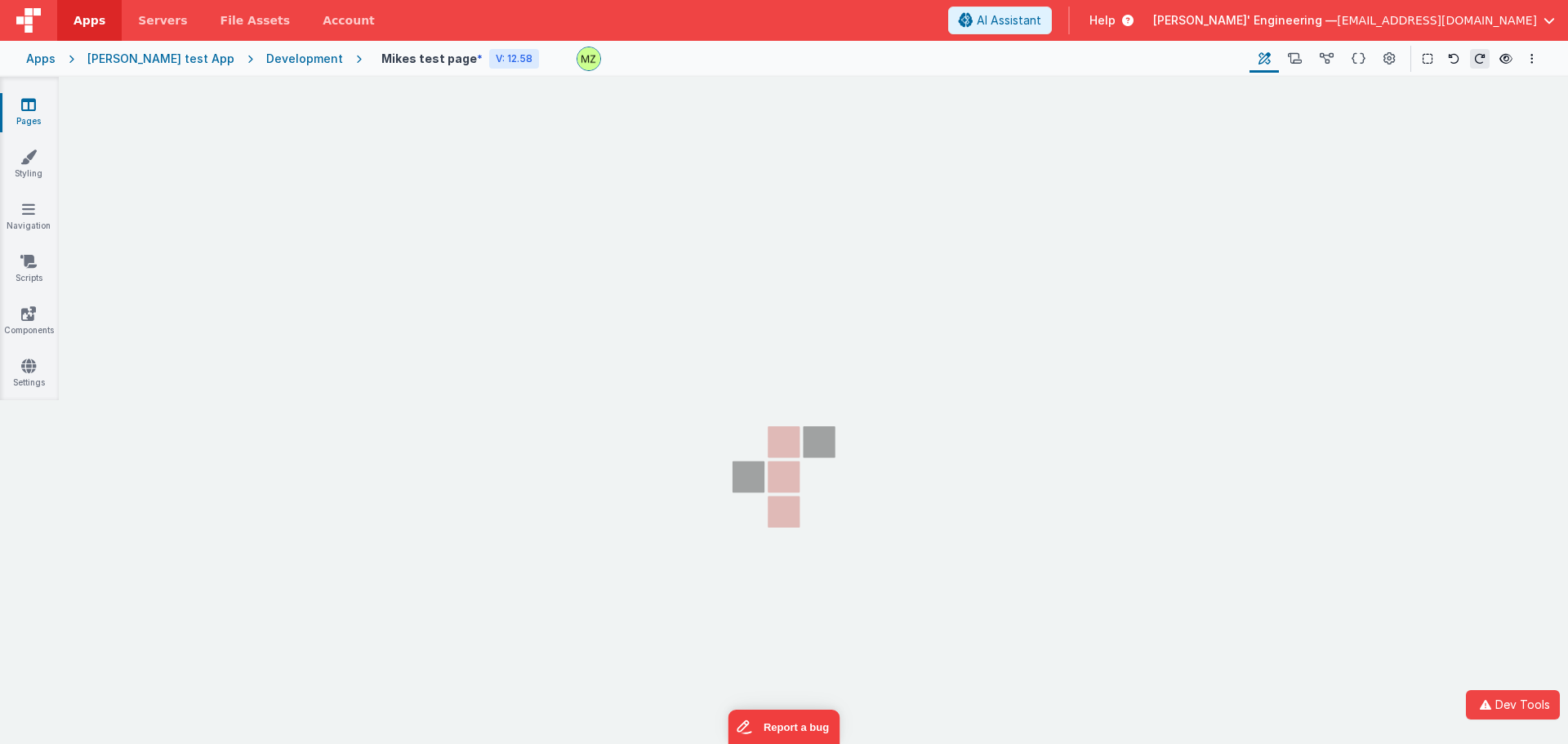
click at [873, 462] on section "Pages Styling Navigation Scripts Components Settings" at bounding box center [784, 425] width 1568 height 696
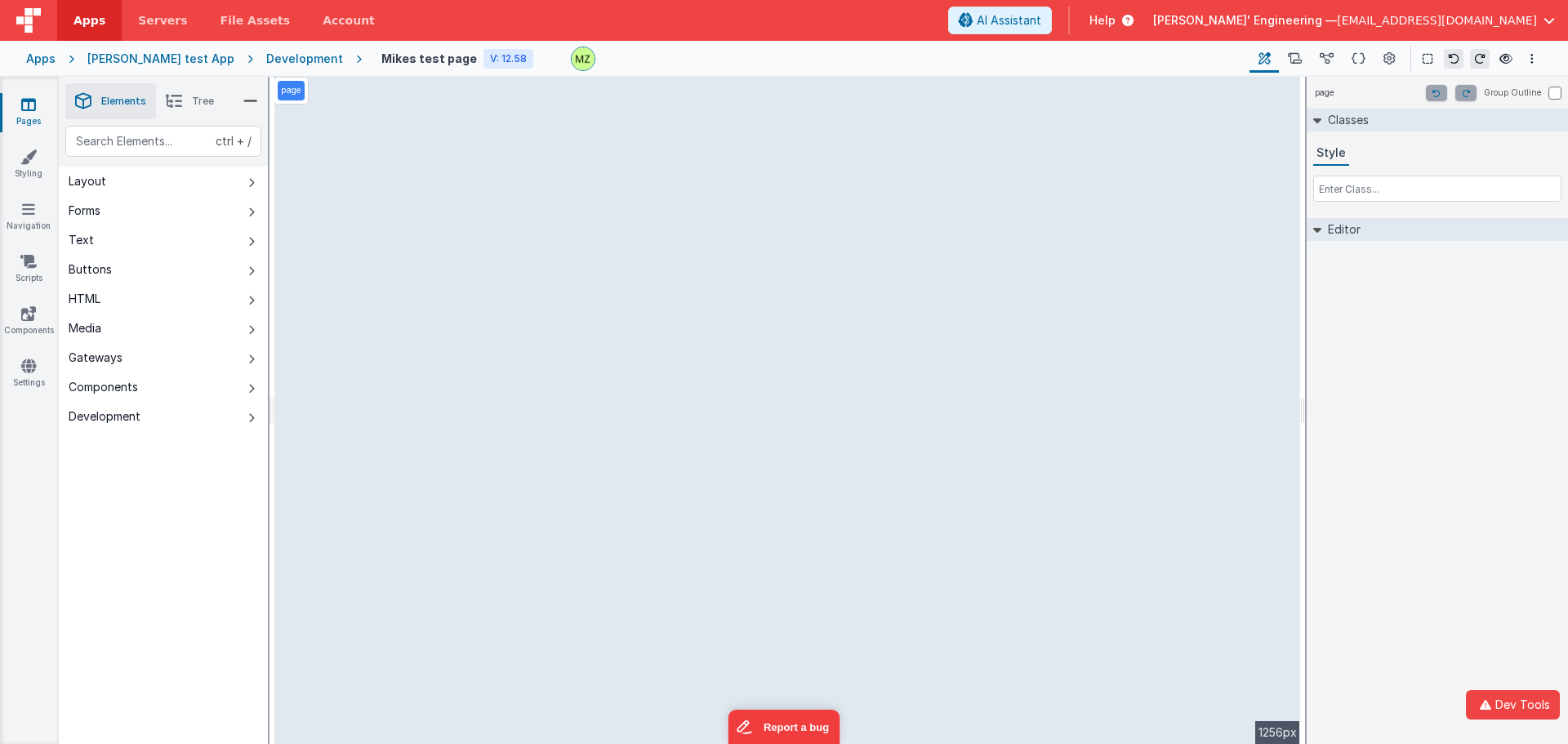
select select "email"
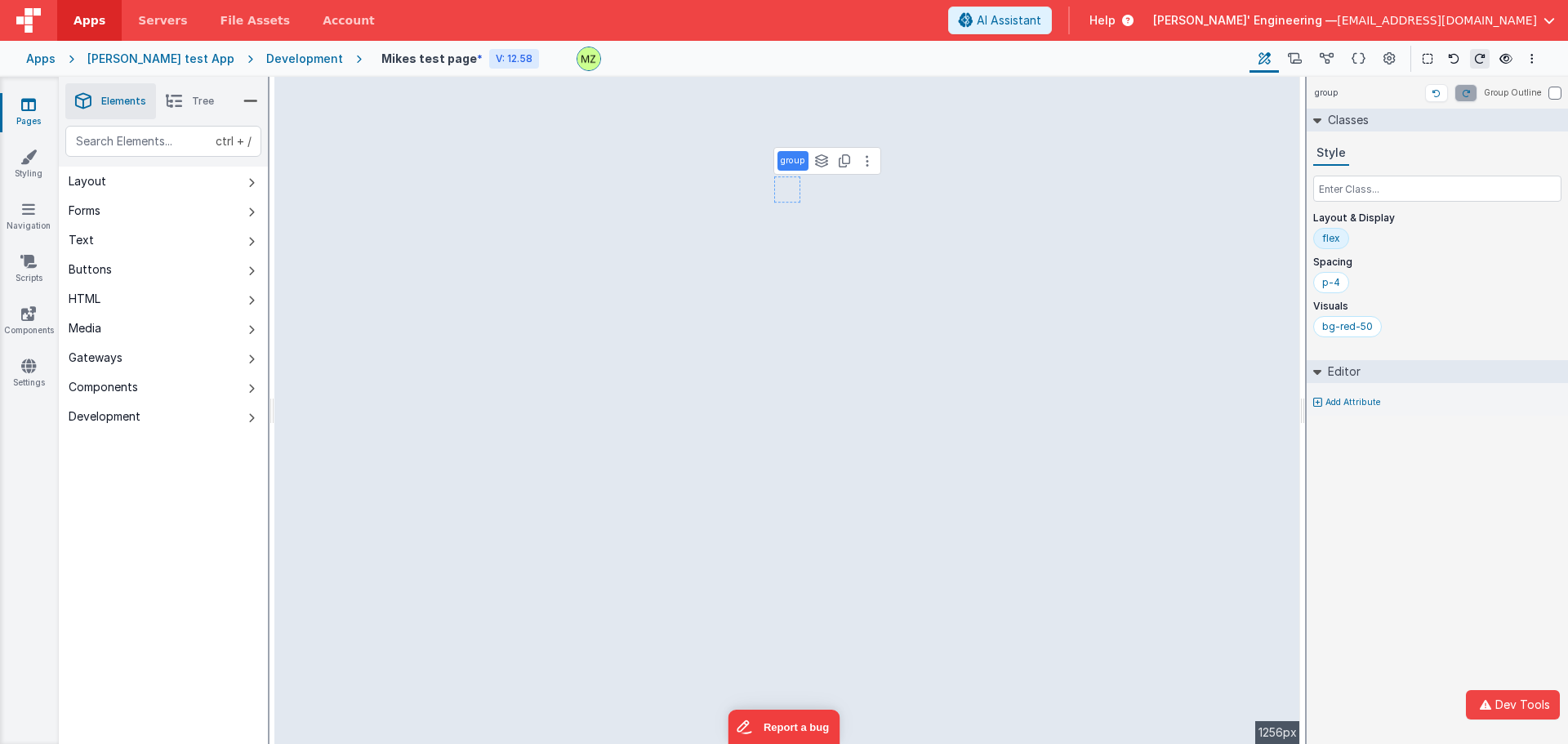
select select "email"
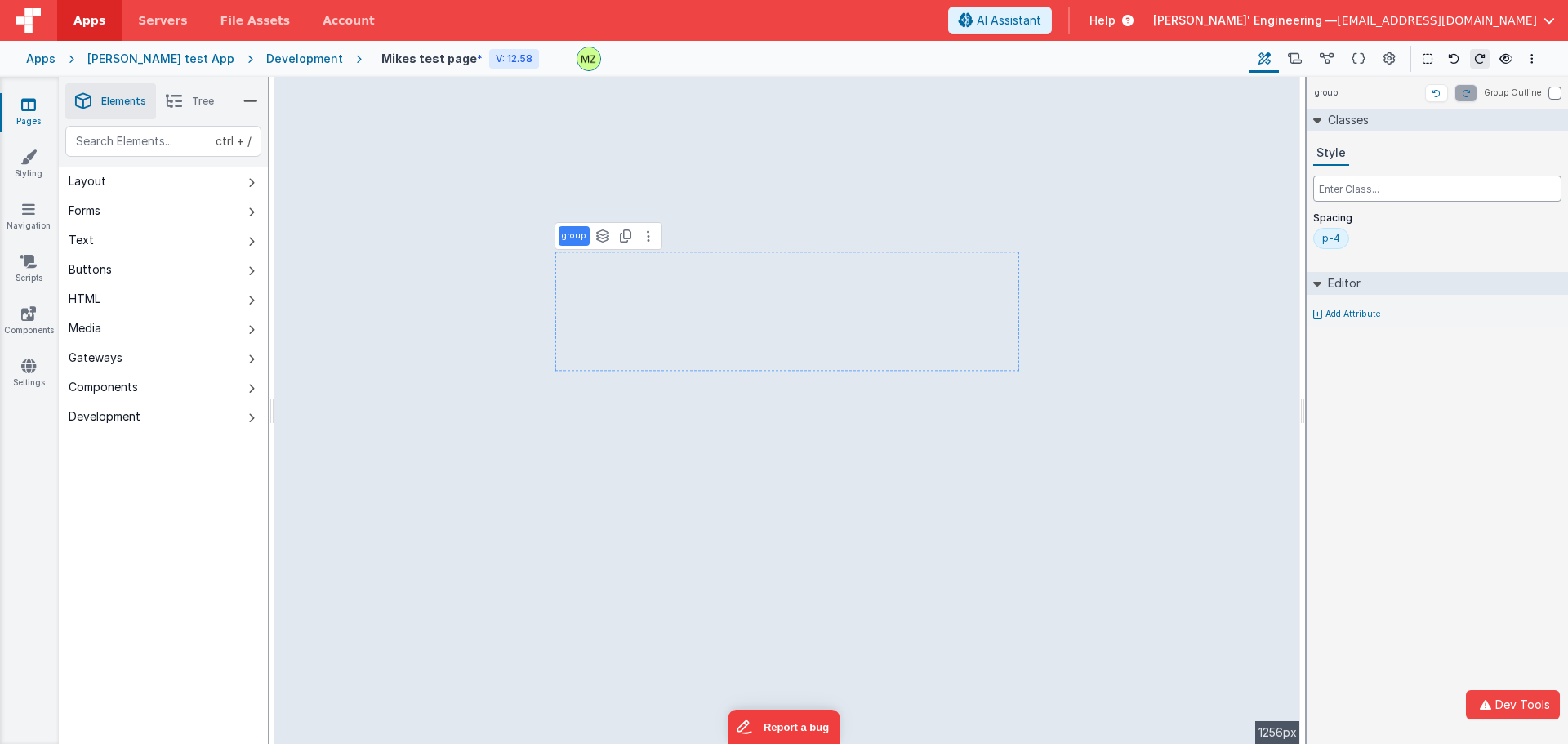
click at [1337, 186] on input "text" at bounding box center [1438, 188] width 248 height 26
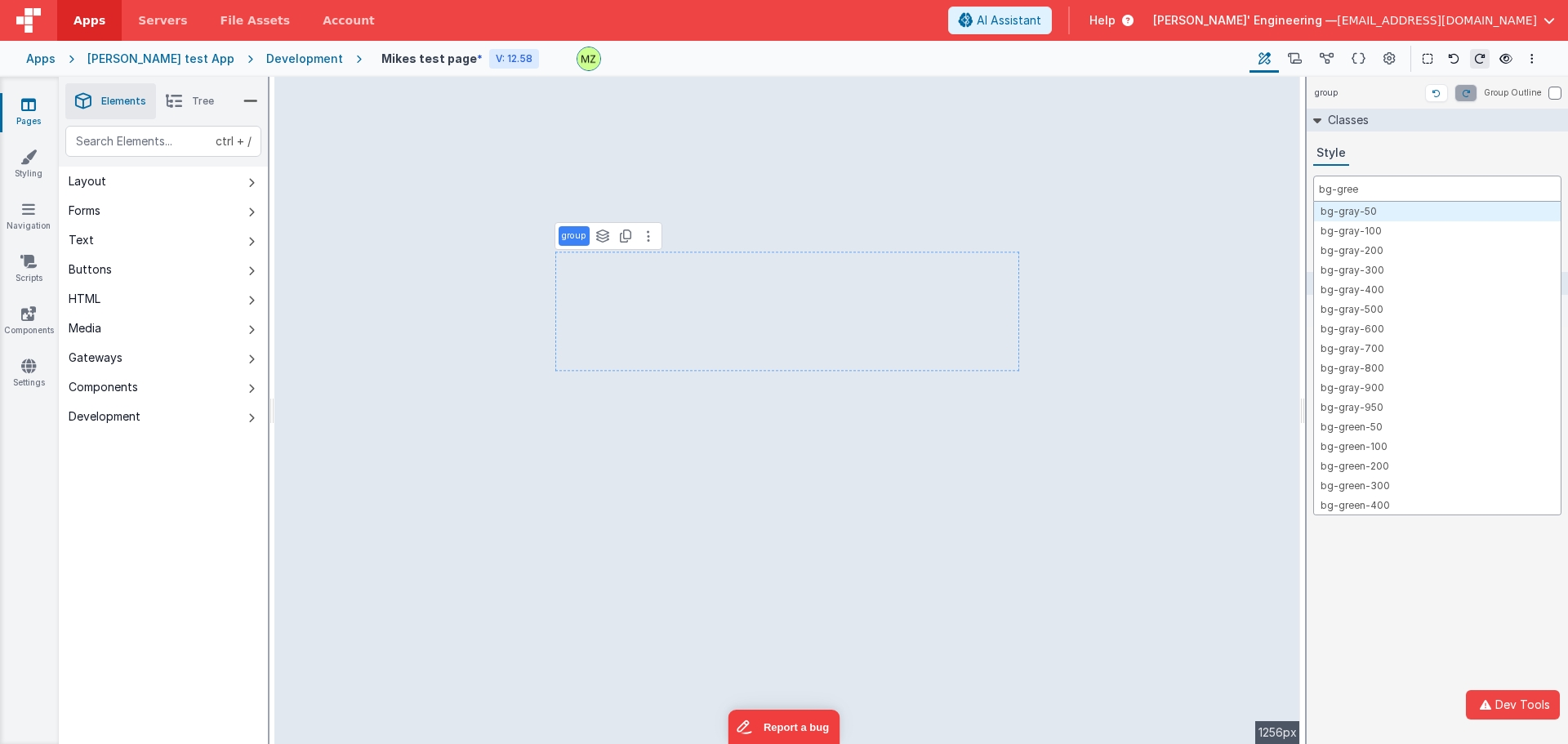
type input "bg-green"
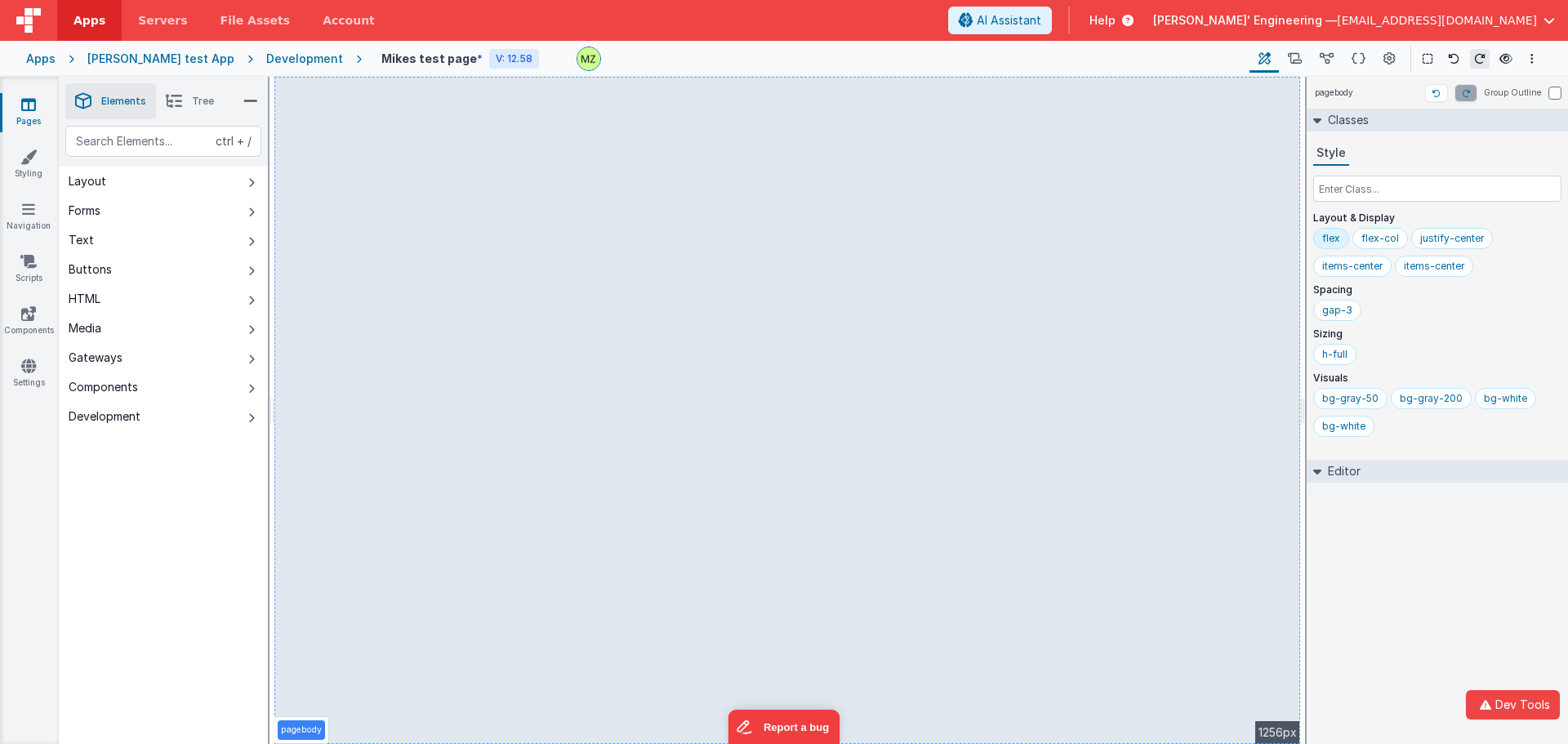
click at [1466, 542] on div "pagebody Group Outline Classes Style Layout & Display flex flex-col justify-cen…" at bounding box center [1437, 410] width 261 height 668
click at [1426, 551] on div "pagebody Group Outline Classes Style Layout & Display flex flex-col justify-cen…" at bounding box center [1437, 410] width 261 height 668
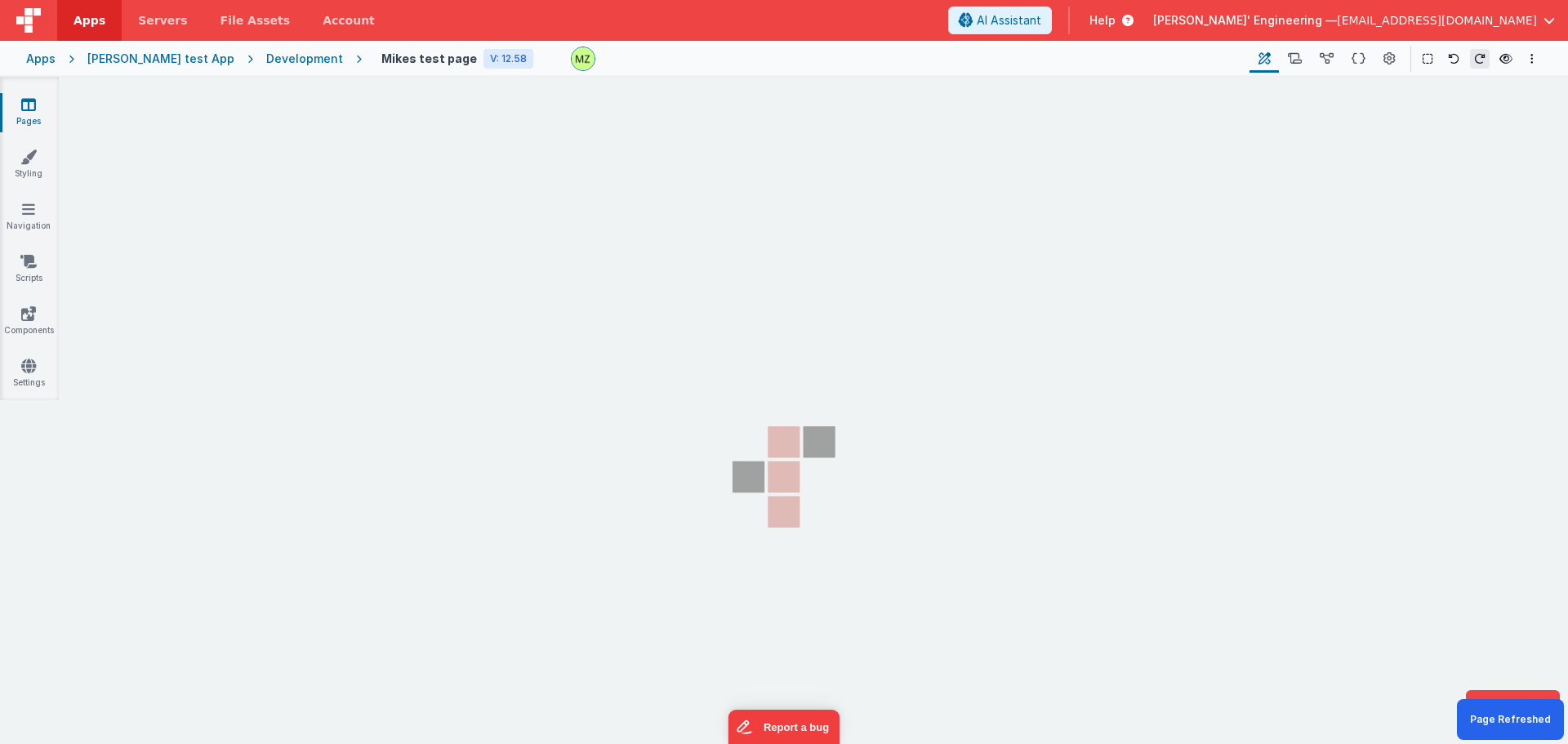
click at [402, 332] on section "Pages Styling Navigation Scripts Components Settings" at bounding box center [784, 425] width 1568 height 696
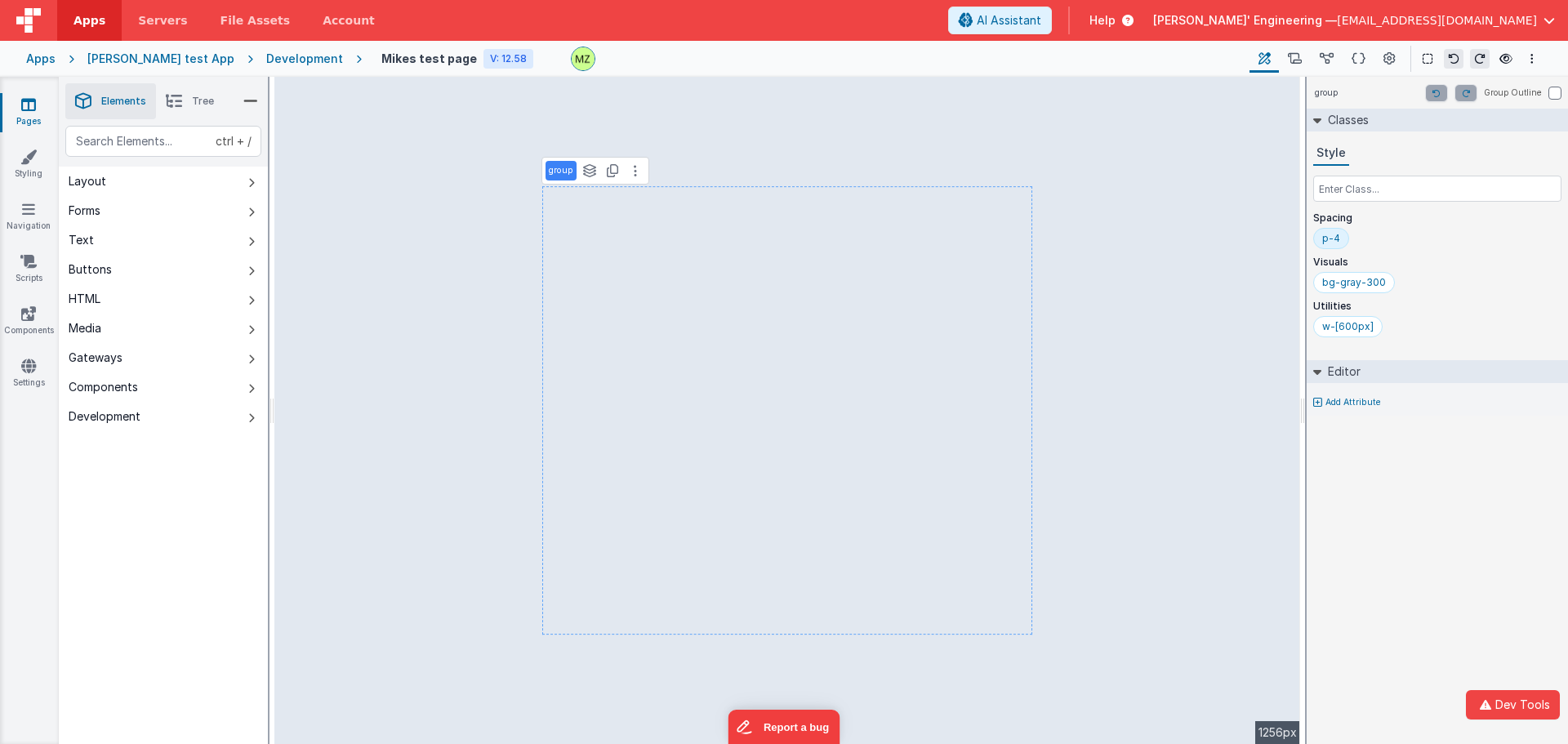
select select "email"
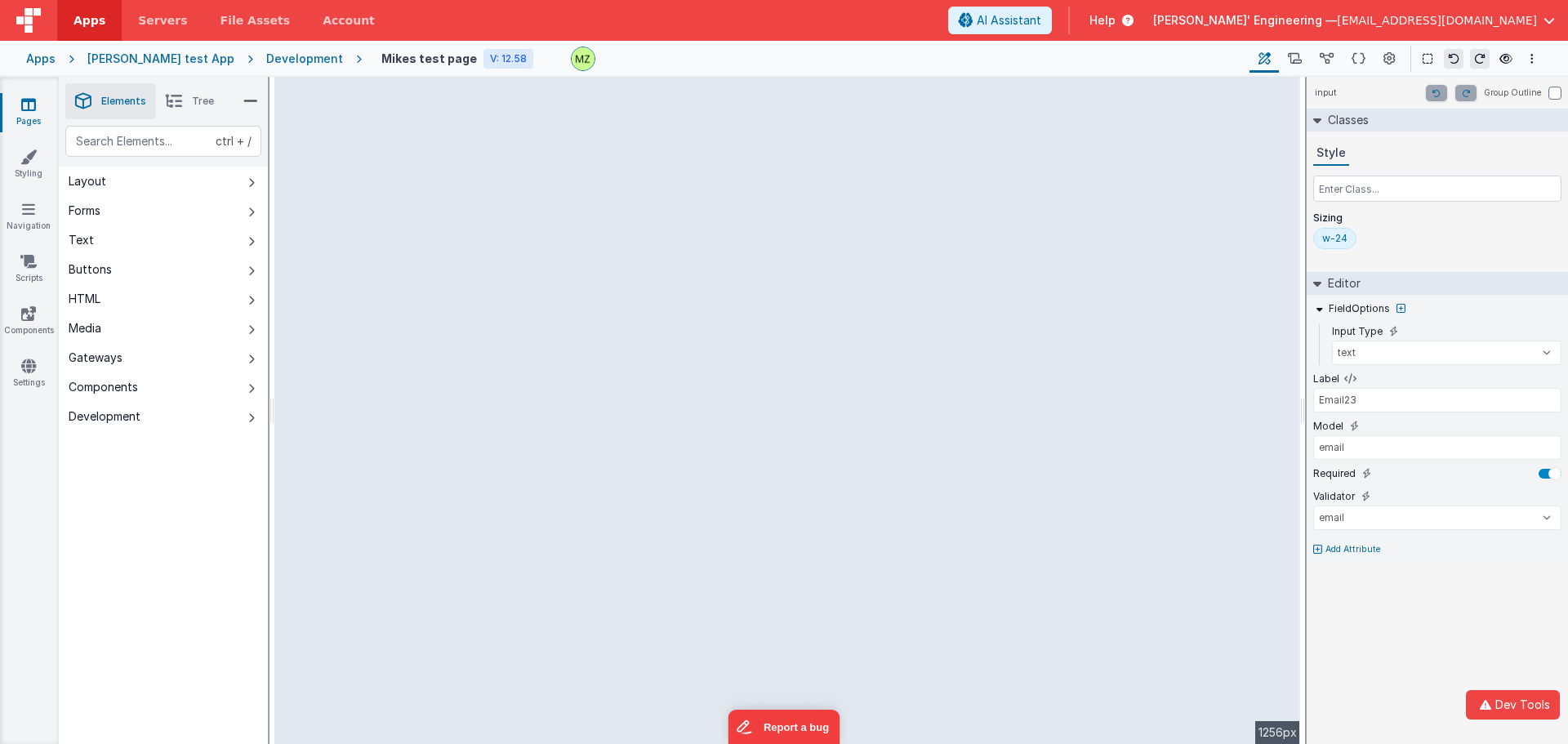
type input "email"
select select "email"
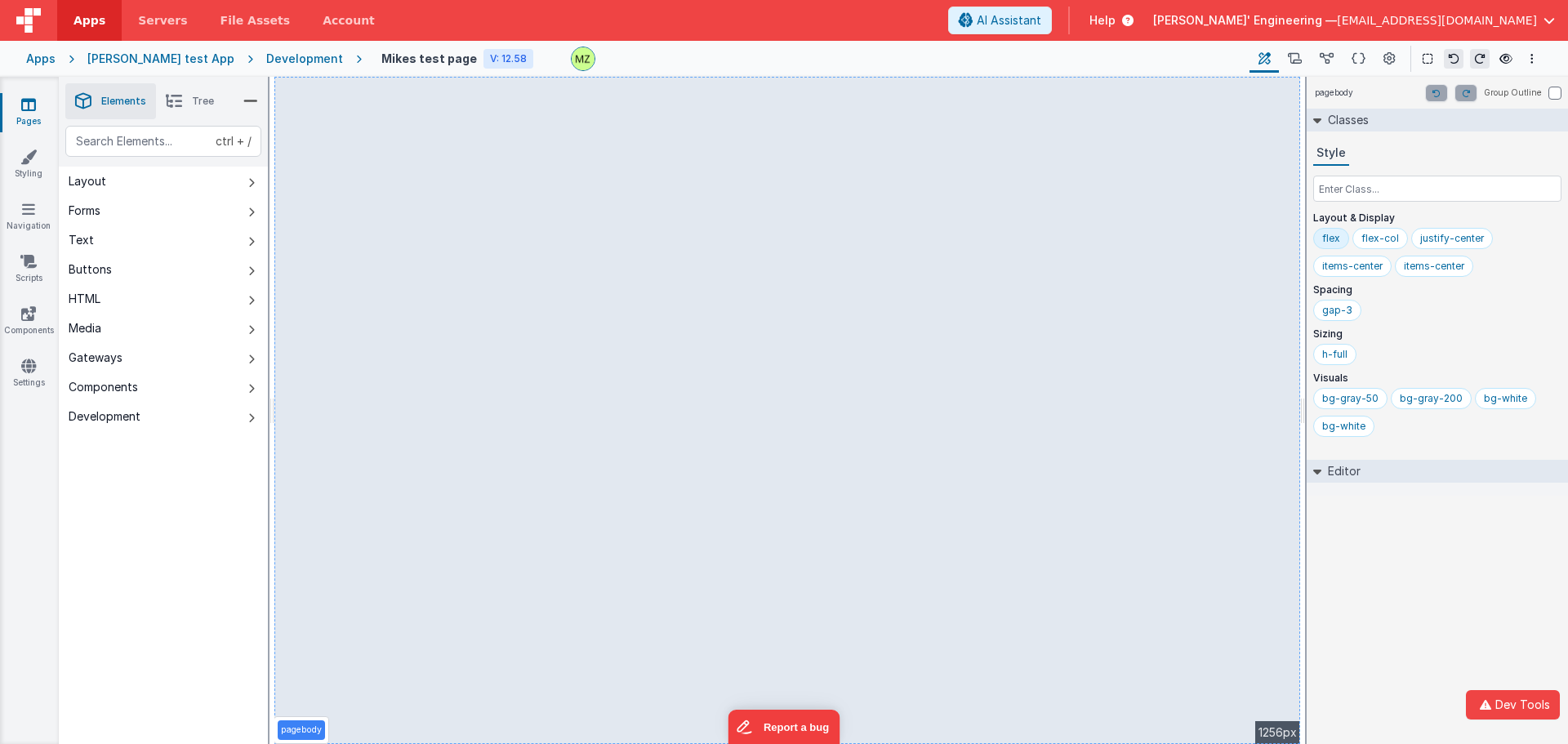
select select "email"
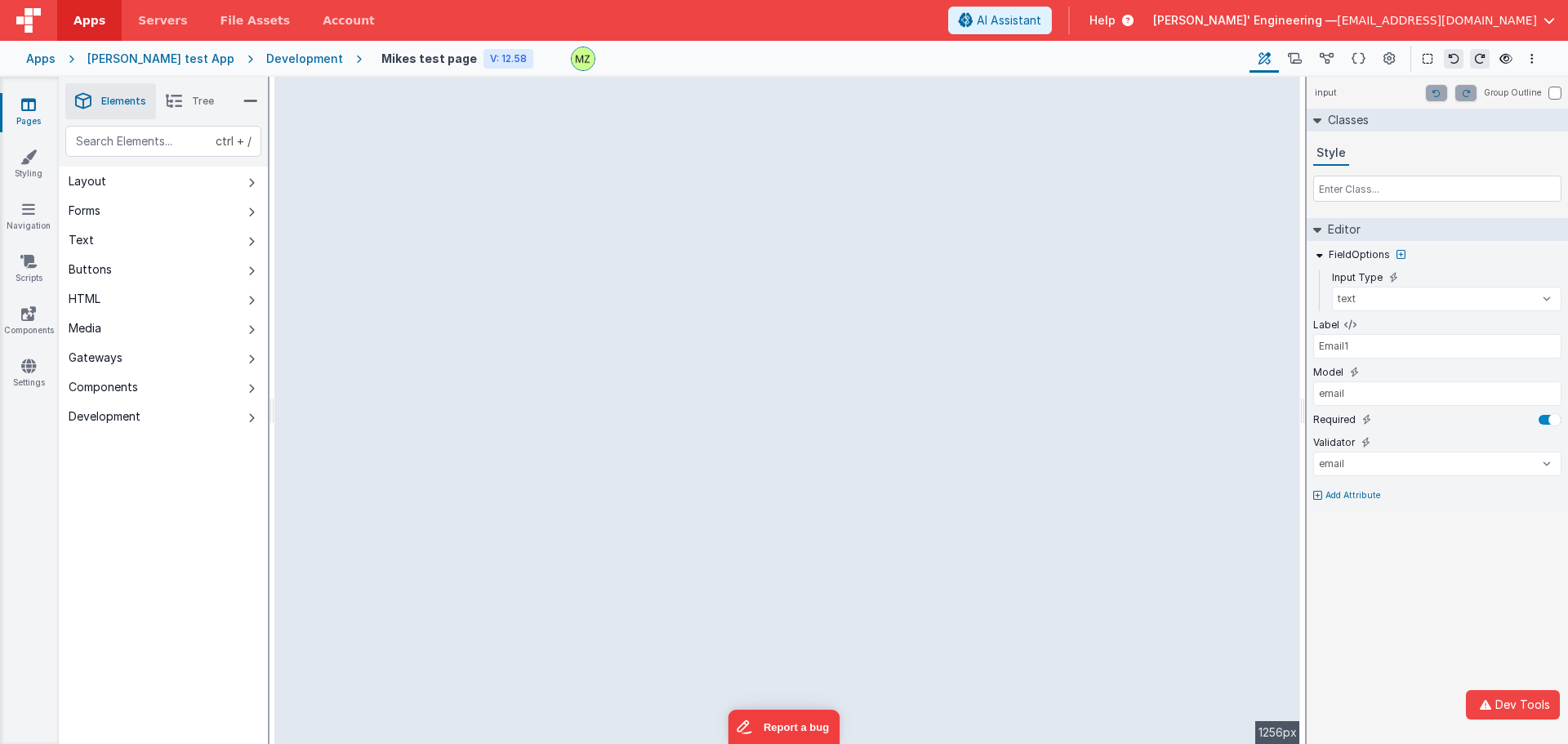
type input "email"
select select "email"
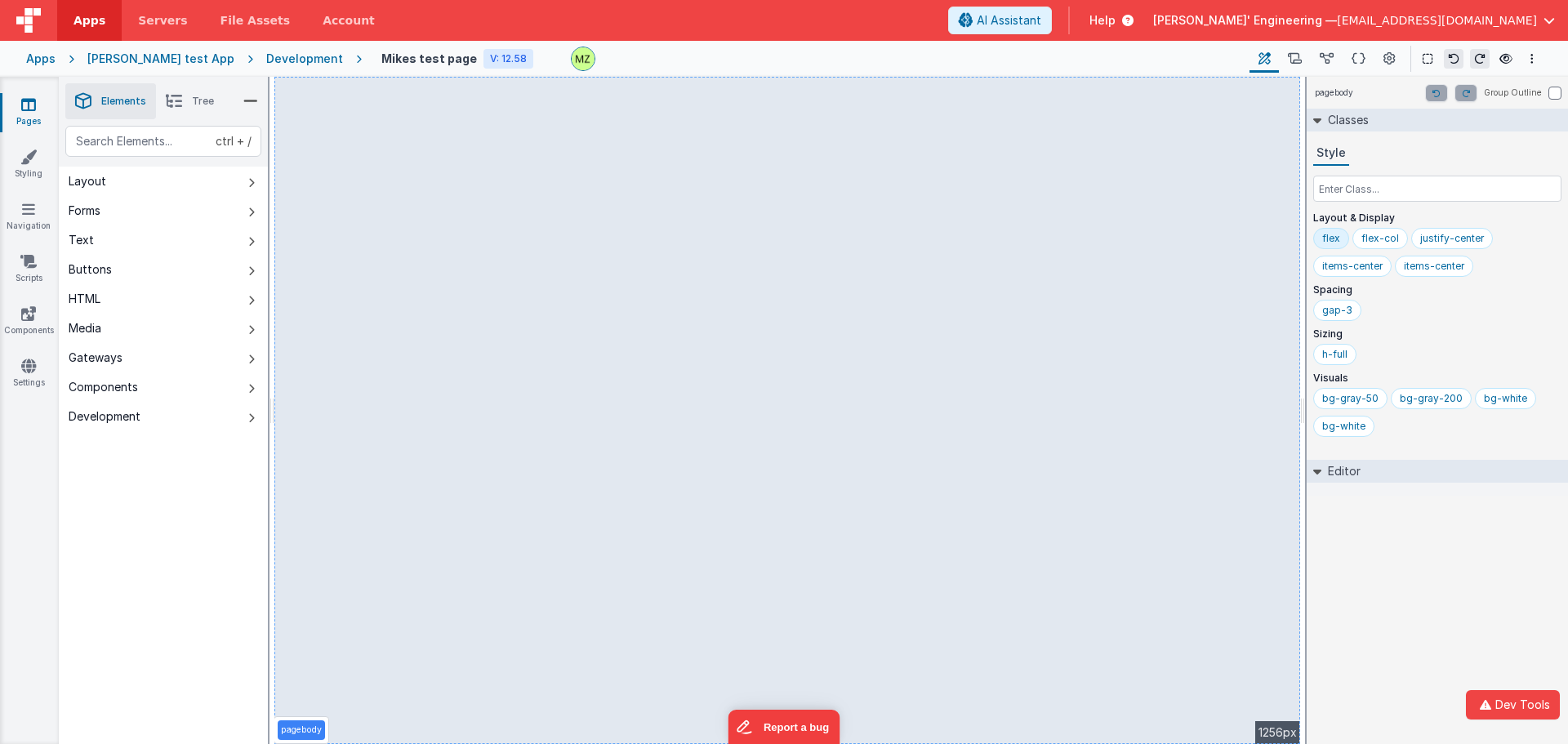
select select "email"
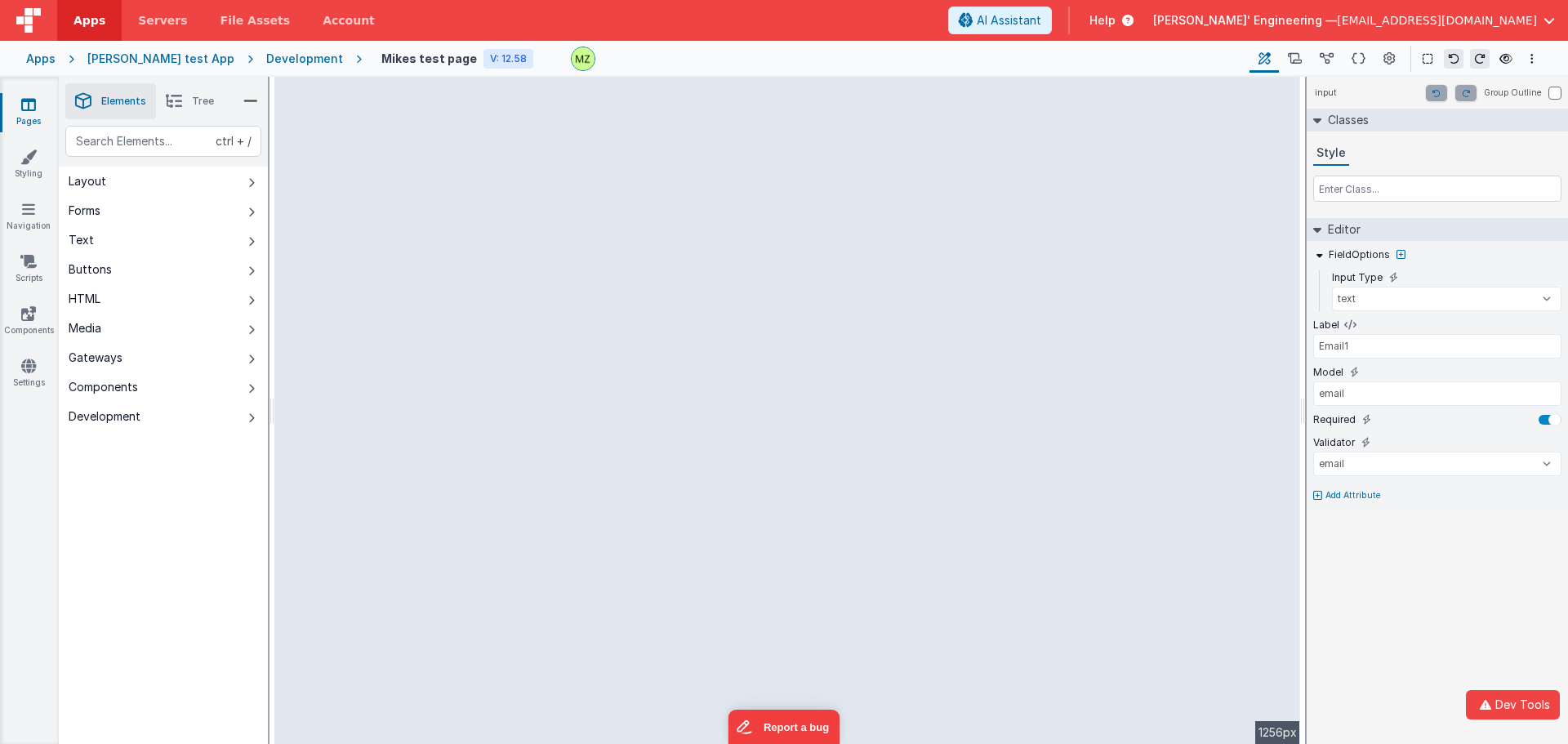
type input "Email23"
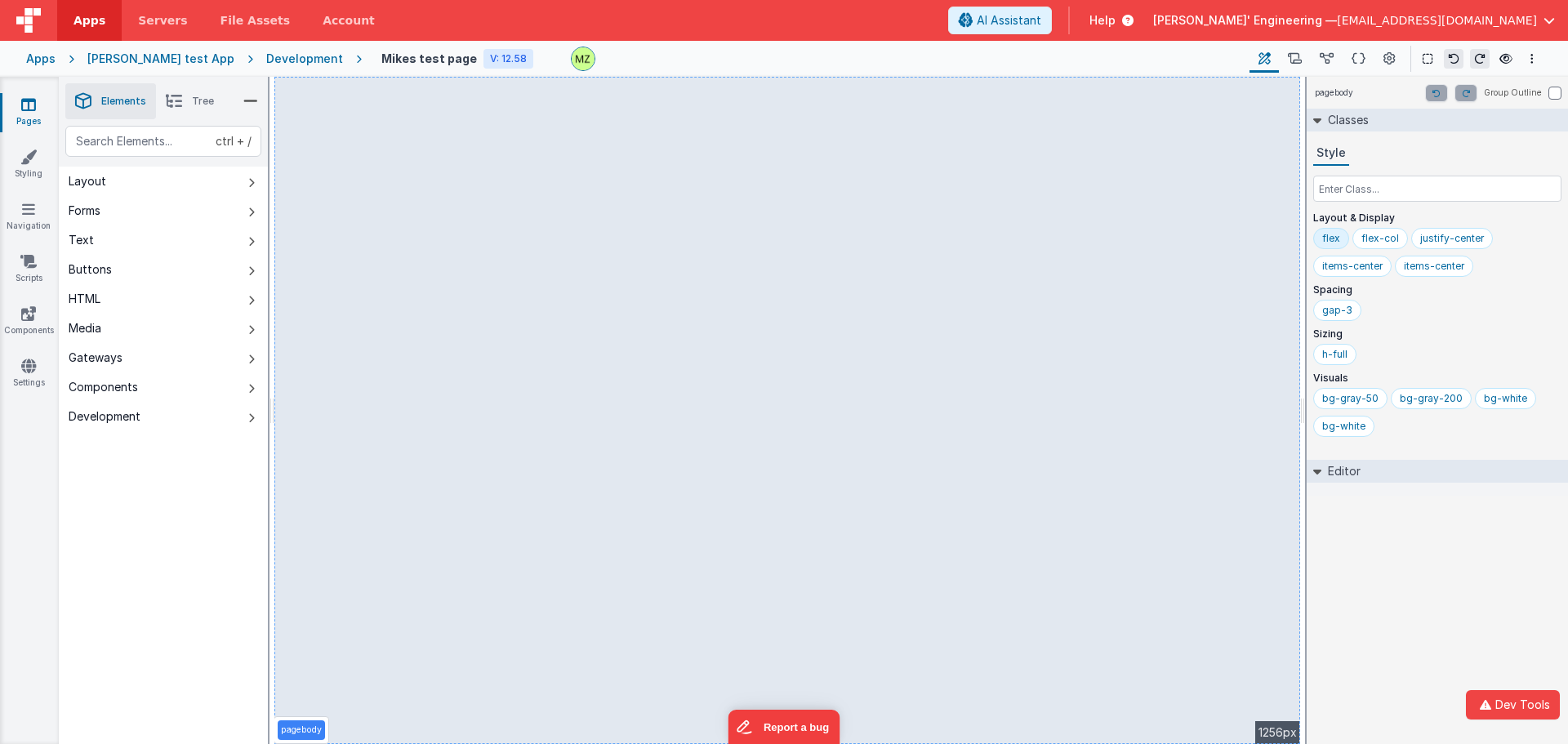
select select "email"
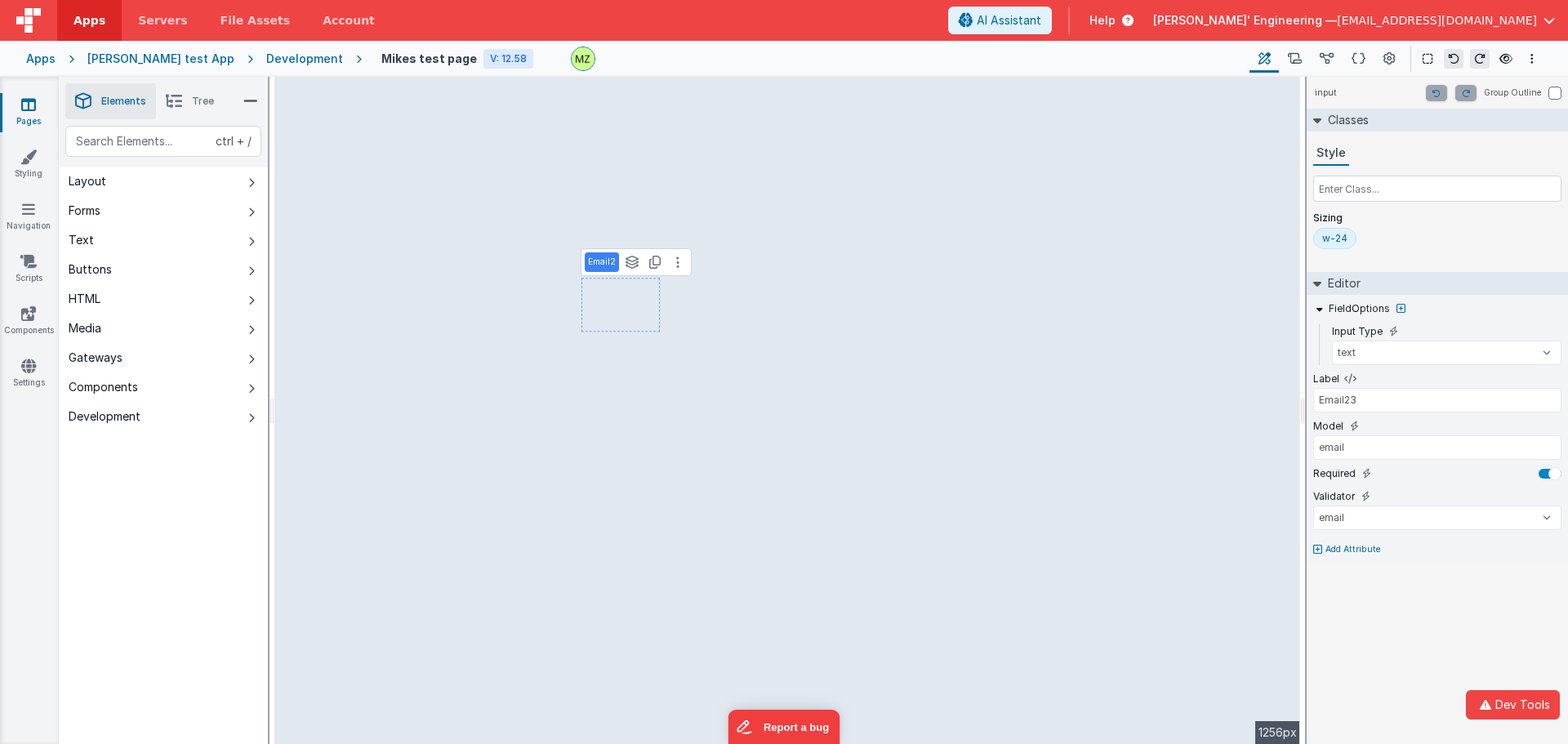
type input "email"
select select "email"
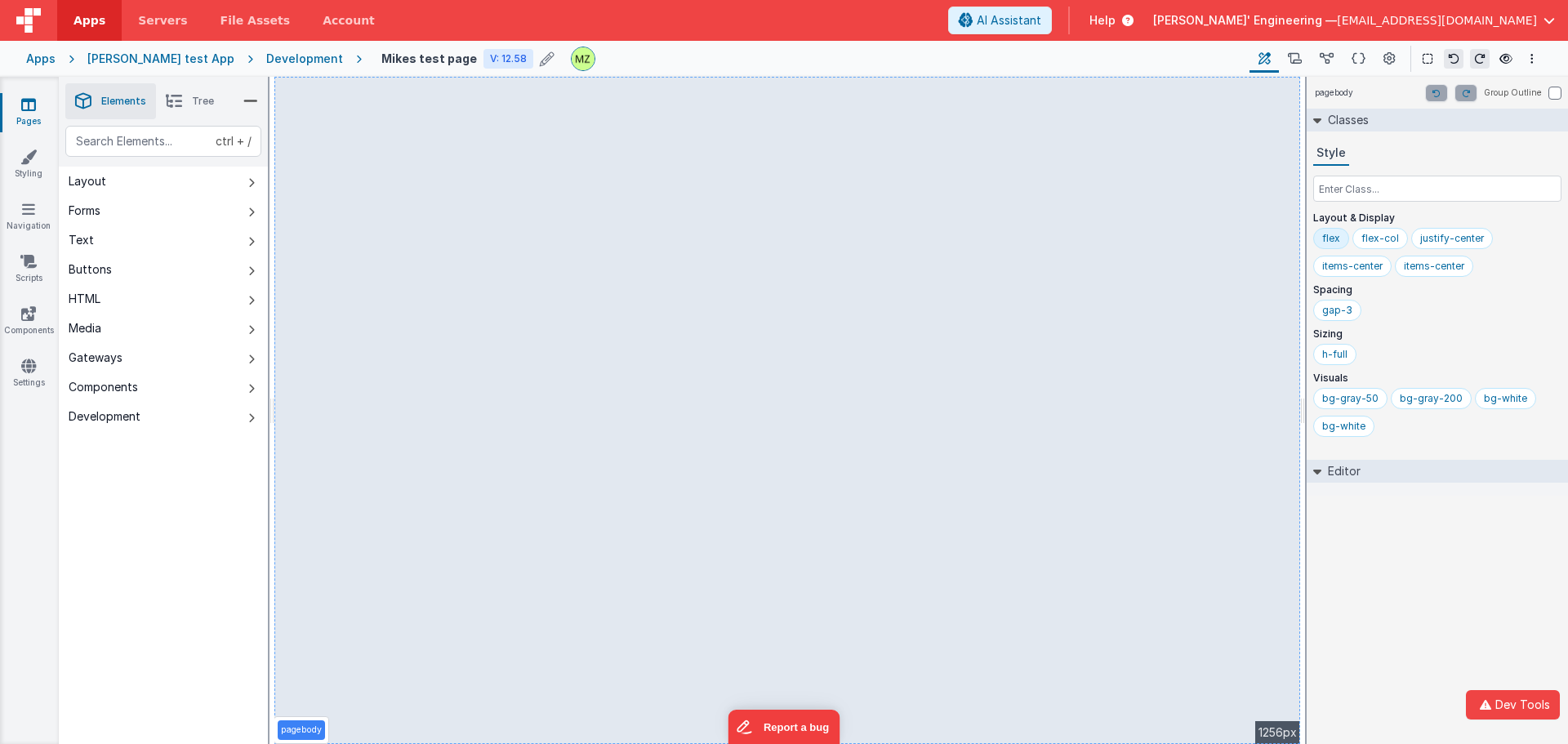
select select "email"
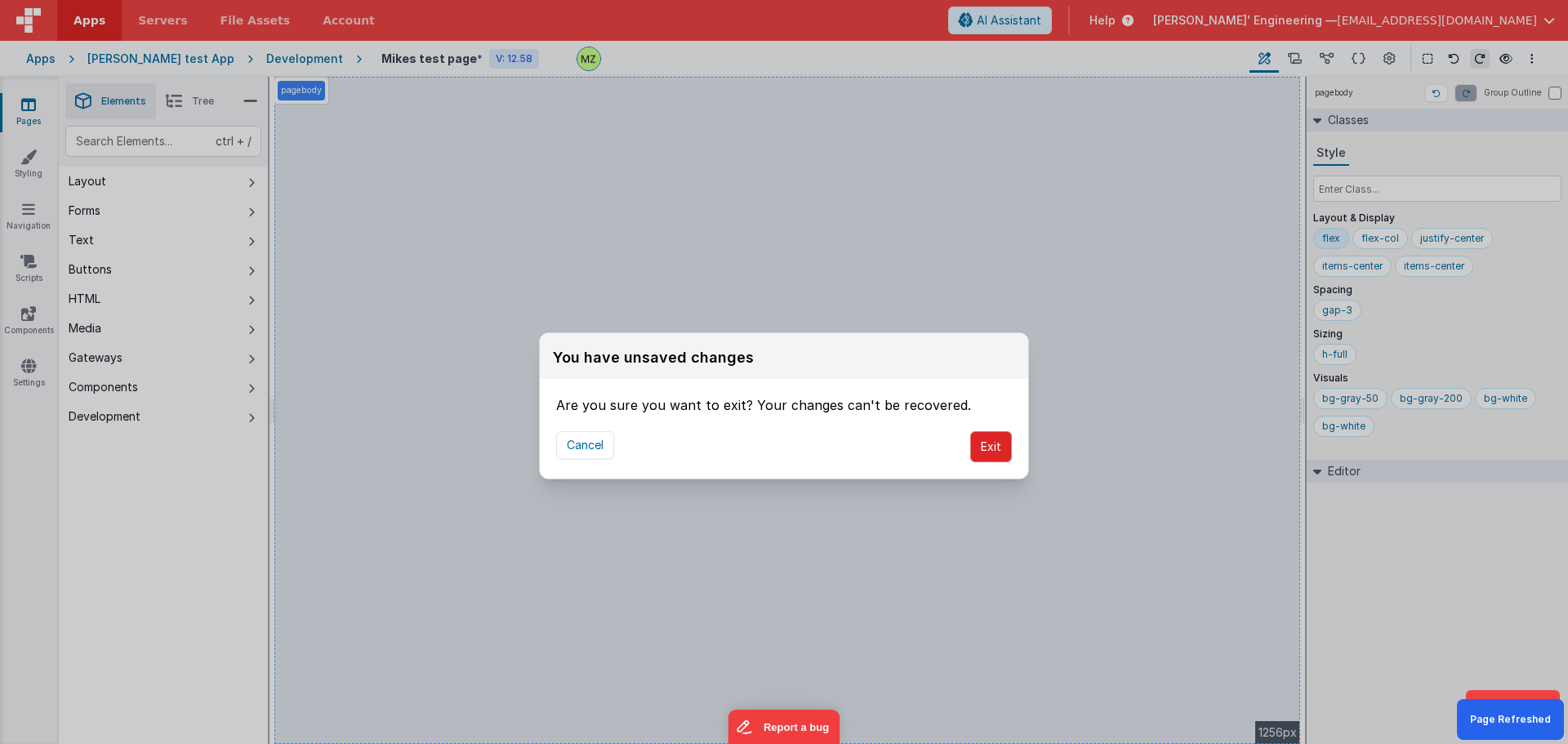
click at [992, 451] on button "Exit" at bounding box center [992, 447] width 42 height 31
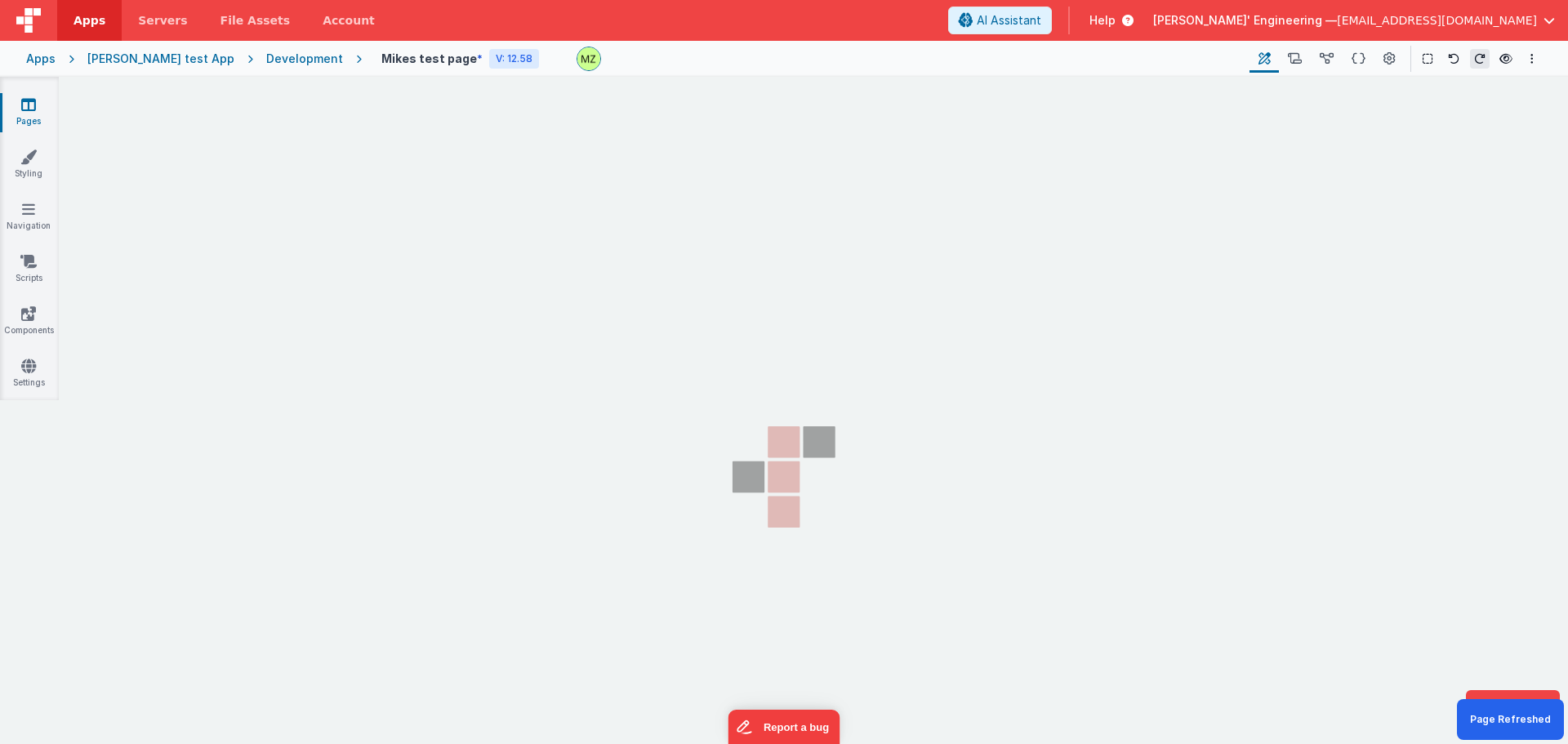
click at [531, 431] on section "Pages Styling Navigation Scripts Components Settings" at bounding box center [784, 425] width 1568 height 696
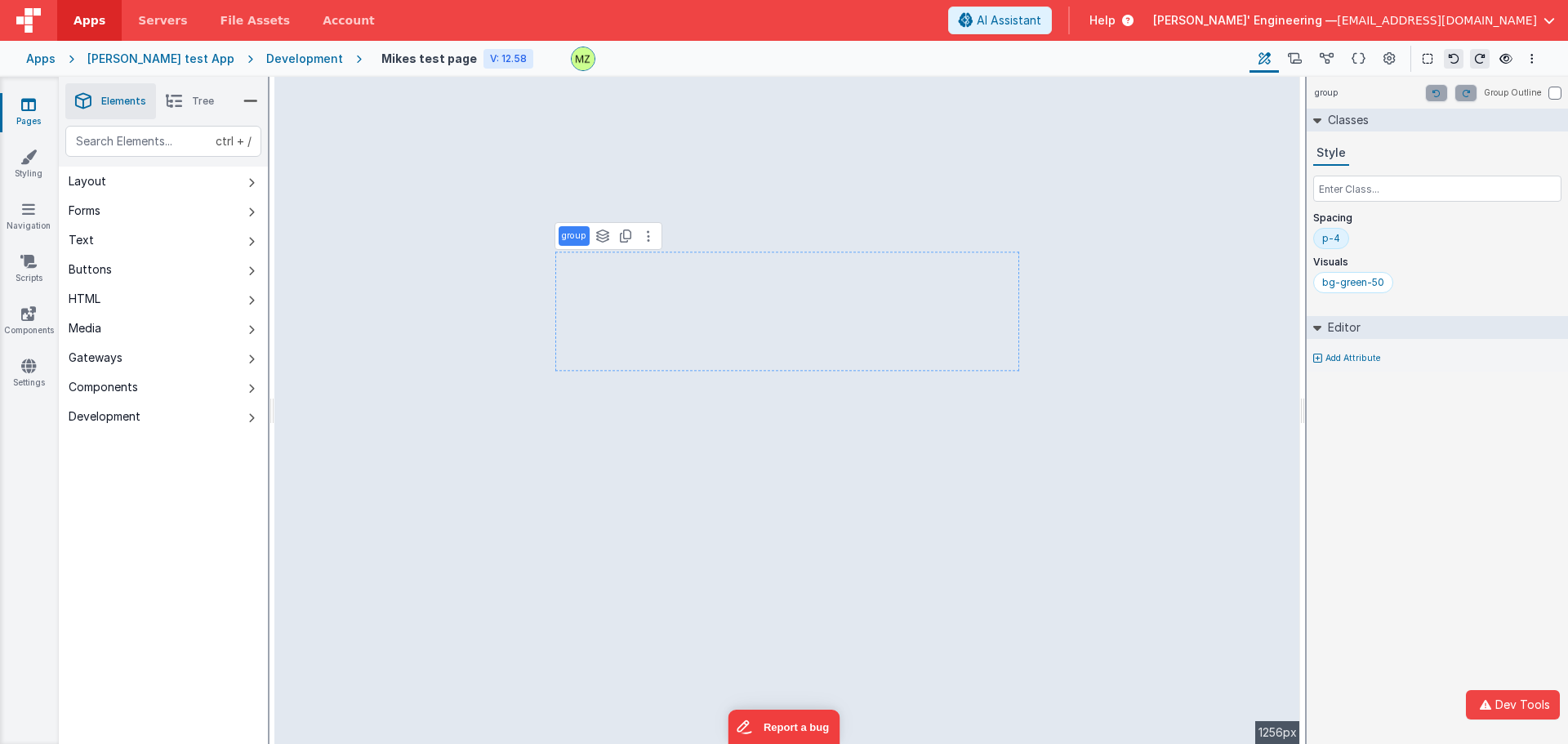
select select "email"
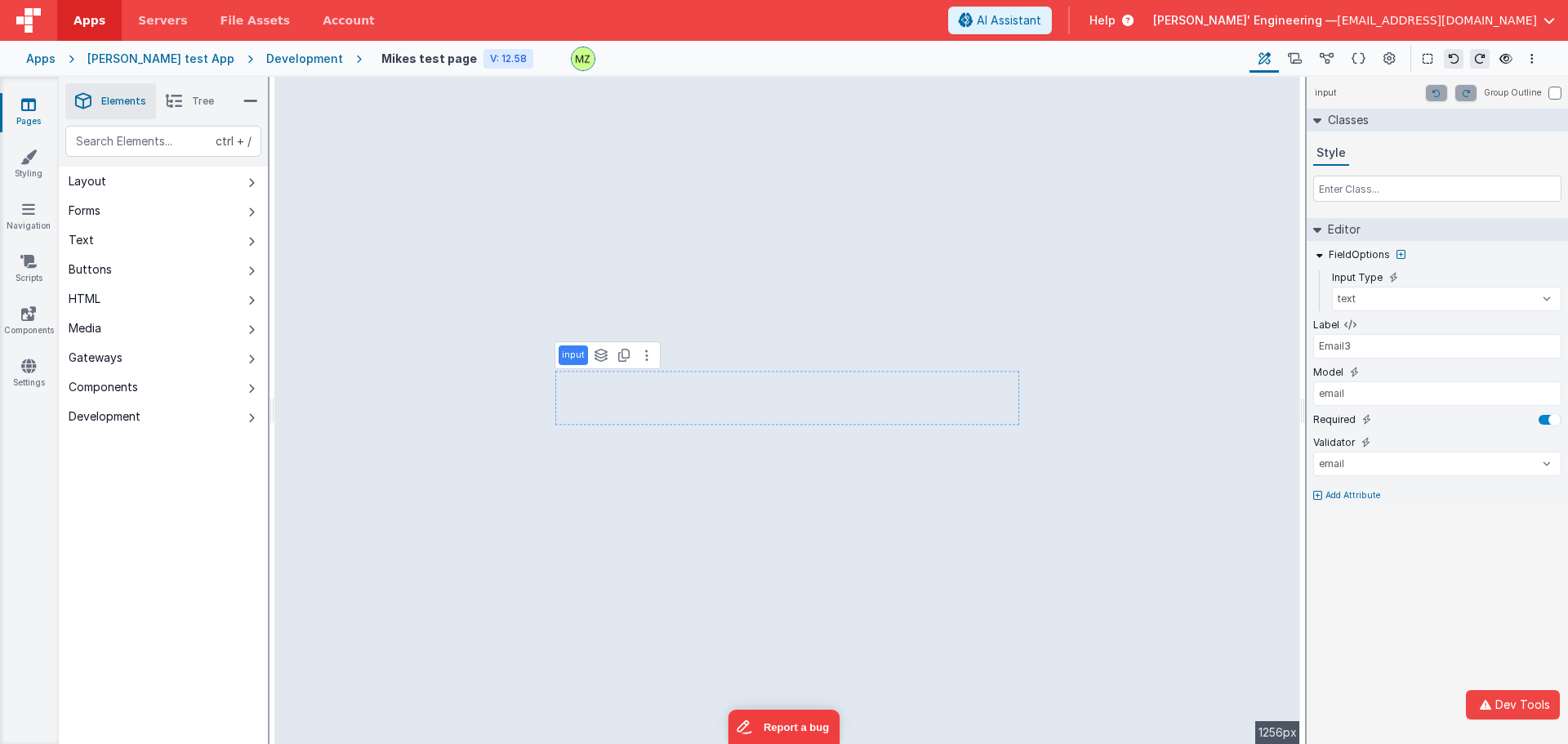
type input "Email1"
select select "email"
type input "Phone Number"
type input "phoneOrg"
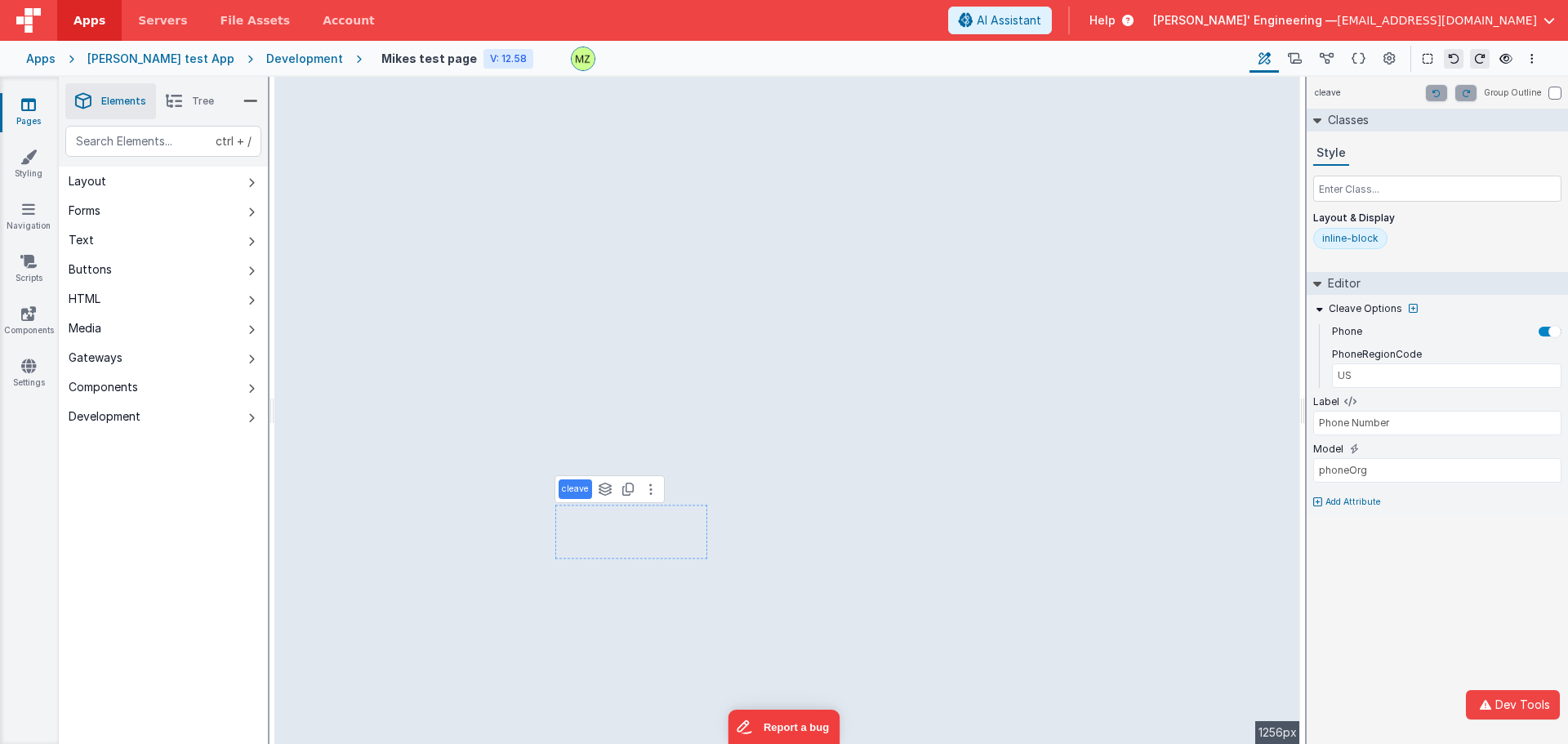
type input "Email1"
type input "email"
select select "email"
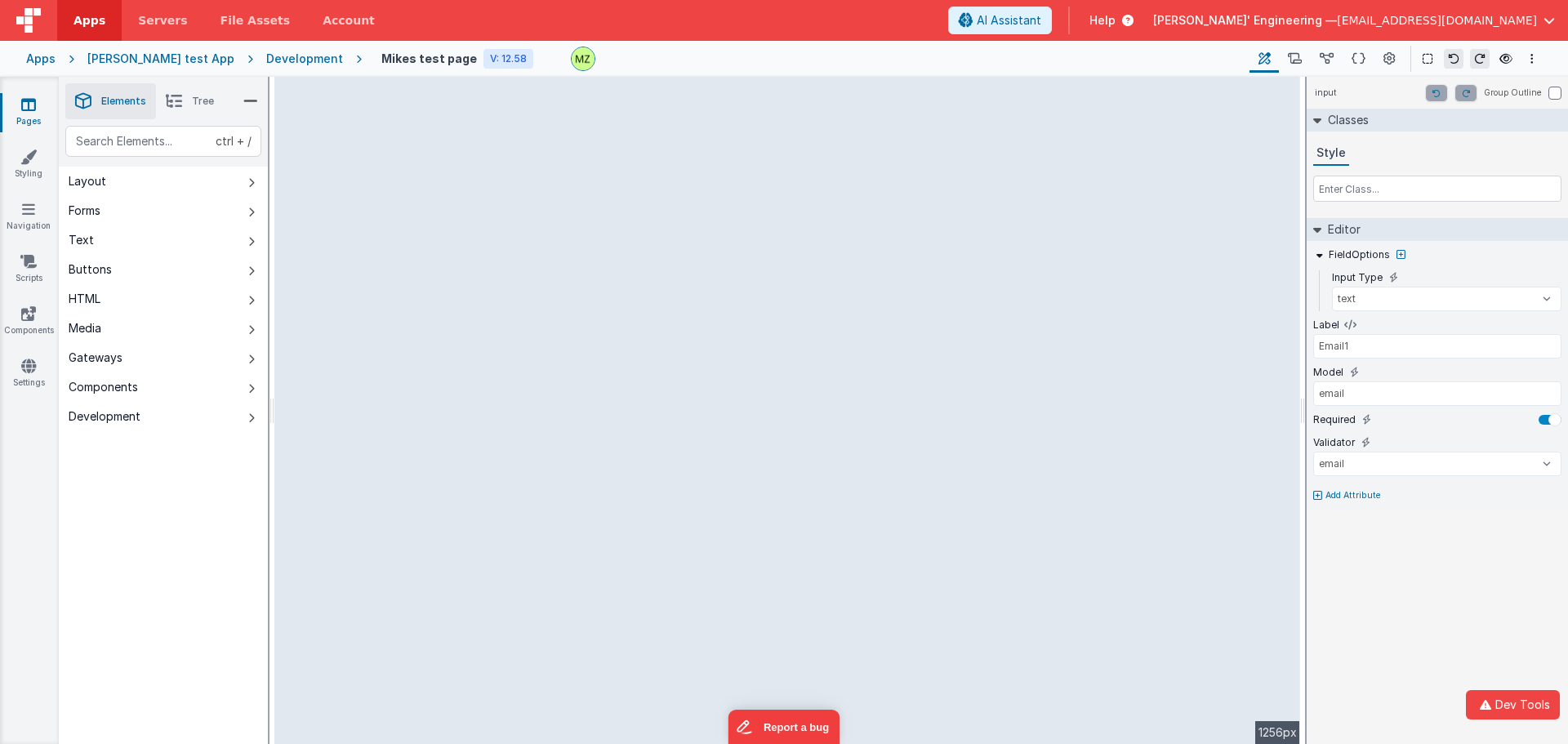
type input "email"
select select "email"
click at [1504, 541] on div "input Group Outline Classes Style Editor FieldOptions Input Type text number pa…" at bounding box center [1437, 410] width 261 height 668
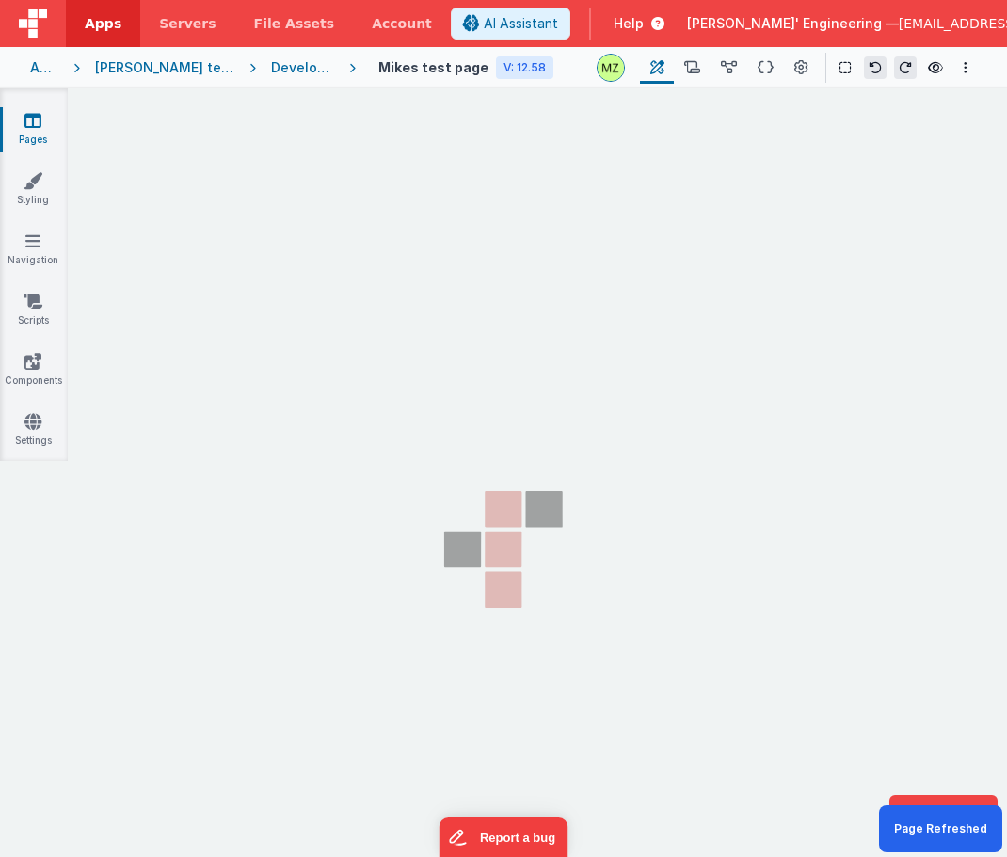
click at [824, 736] on section "Pages Styling Navigation Scripts Components Settings" at bounding box center [503, 489] width 1007 height 802
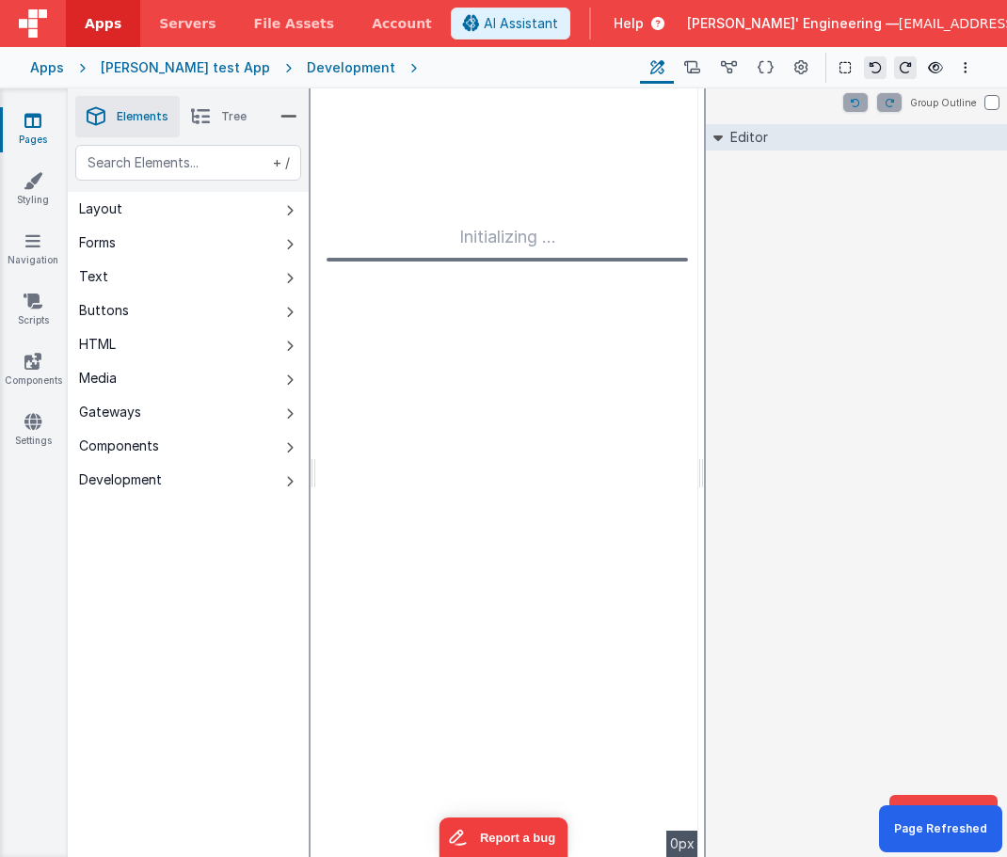
click at [808, 533] on div "Group Outline Editor DEV: Focus DEV: builderToggleConditionalCSS DEV: Remove DN…" at bounding box center [856, 472] width 301 height 769
